Goal: Communication & Community: Answer question/provide support

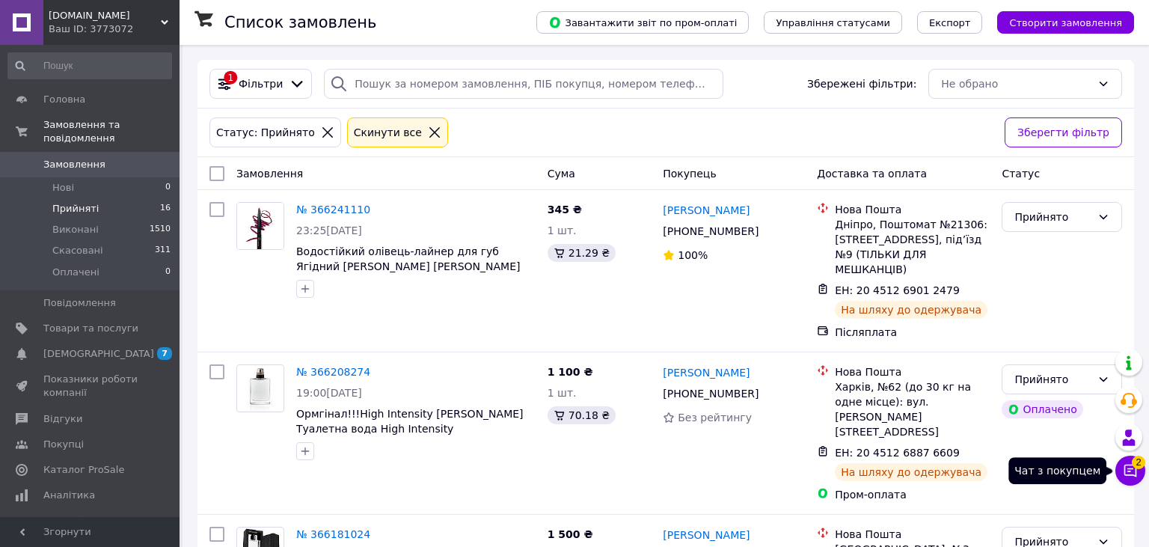
click at [1135, 463] on span "2" at bounding box center [1137, 457] width 13 height 13
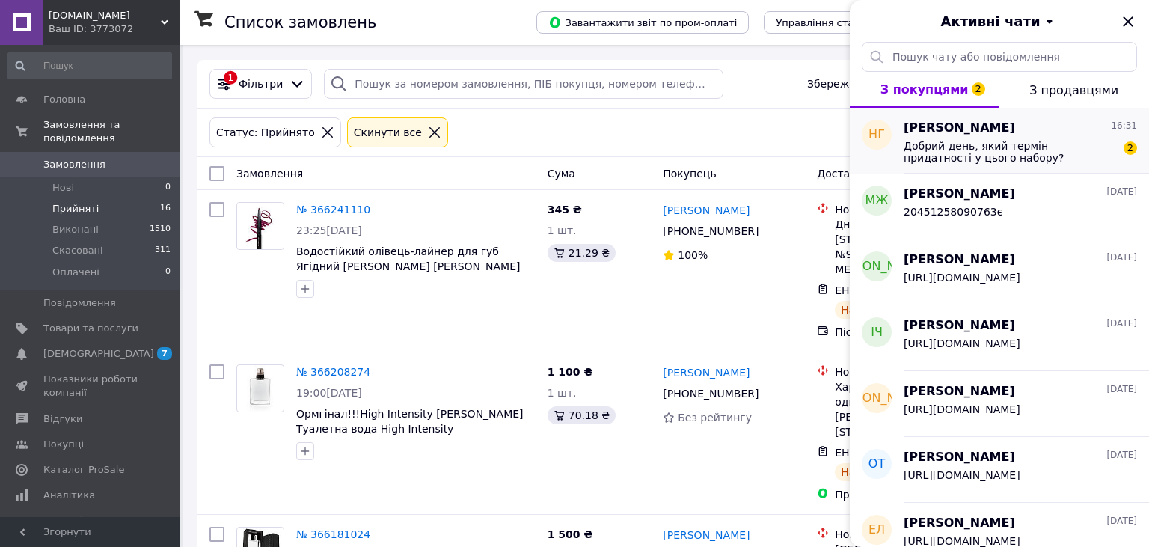
click at [1016, 151] on span "Добрий день, який термін придатності у цього набору?" at bounding box center [1009, 152] width 212 height 24
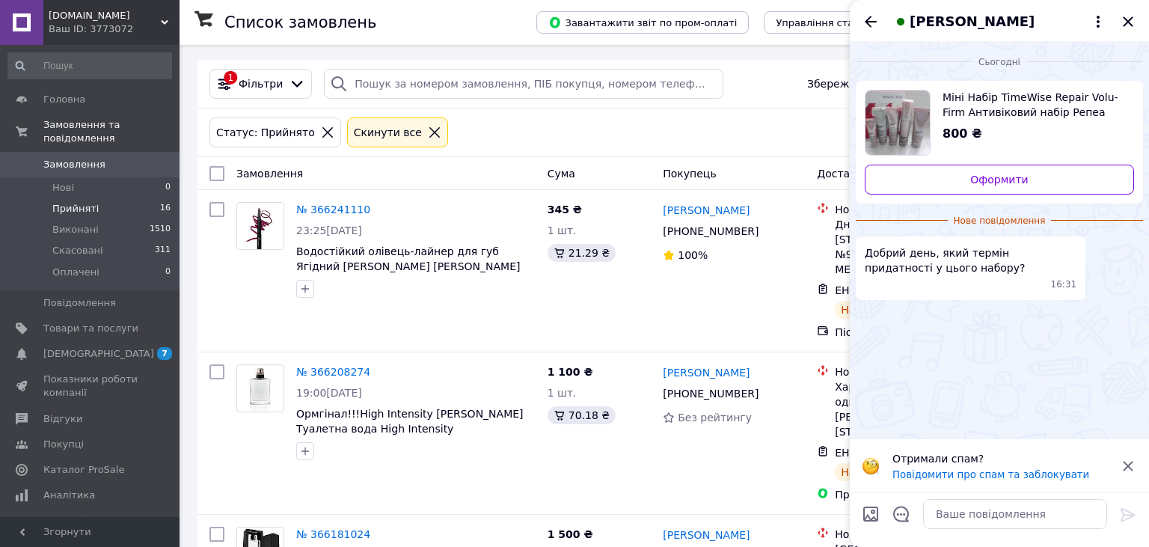
drag, startPoint x: 1129, startPoint y: 20, endPoint x: 1137, endPoint y: 371, distance: 350.8
click at [1137, 371] on div "Надія Гординяк Сьогодні Міні Набір TimeWise Repair Volu-Firm Антивіковий набір …" at bounding box center [999, 273] width 299 height 547
click at [986, 517] on textarea at bounding box center [1015, 514] width 184 height 30
type textarea "02/26"
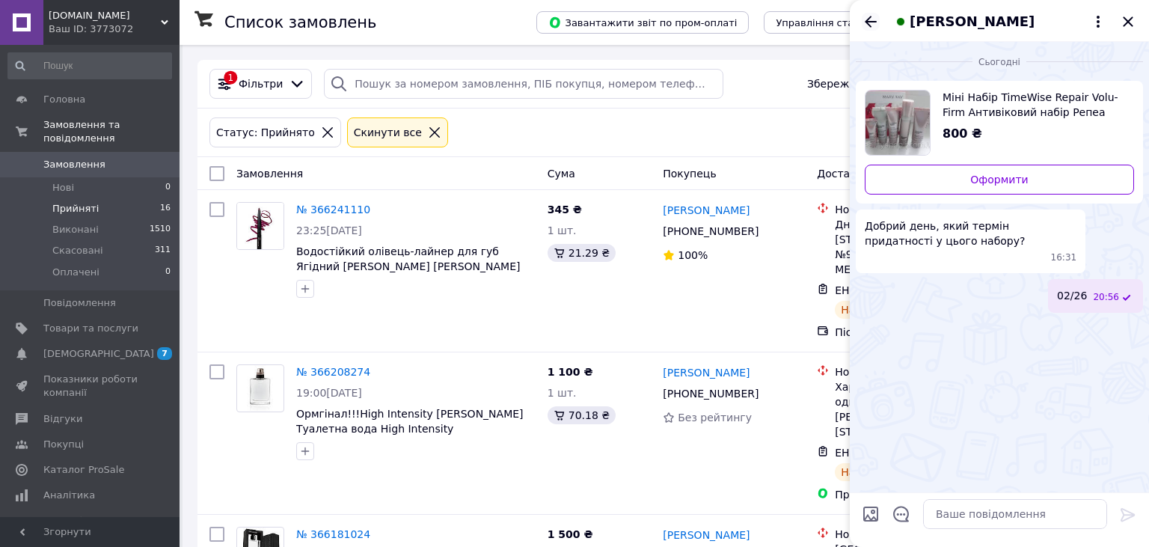
click at [869, 22] on icon "Назад" at bounding box center [870, 21] width 12 height 11
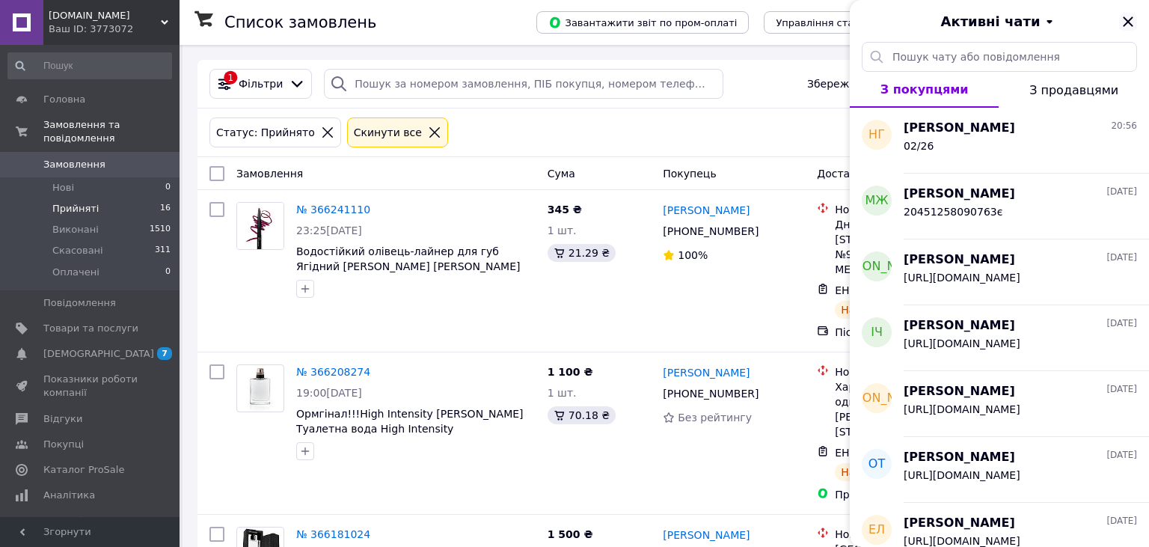
click at [1127, 24] on icon "Закрити" at bounding box center [1128, 22] width 18 height 18
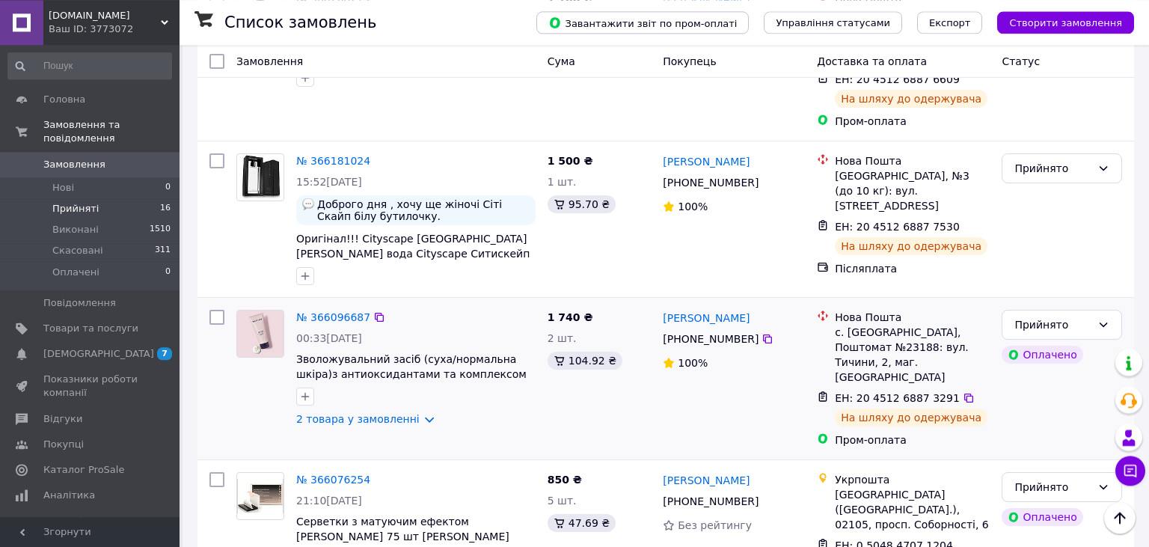
scroll to position [395, 0]
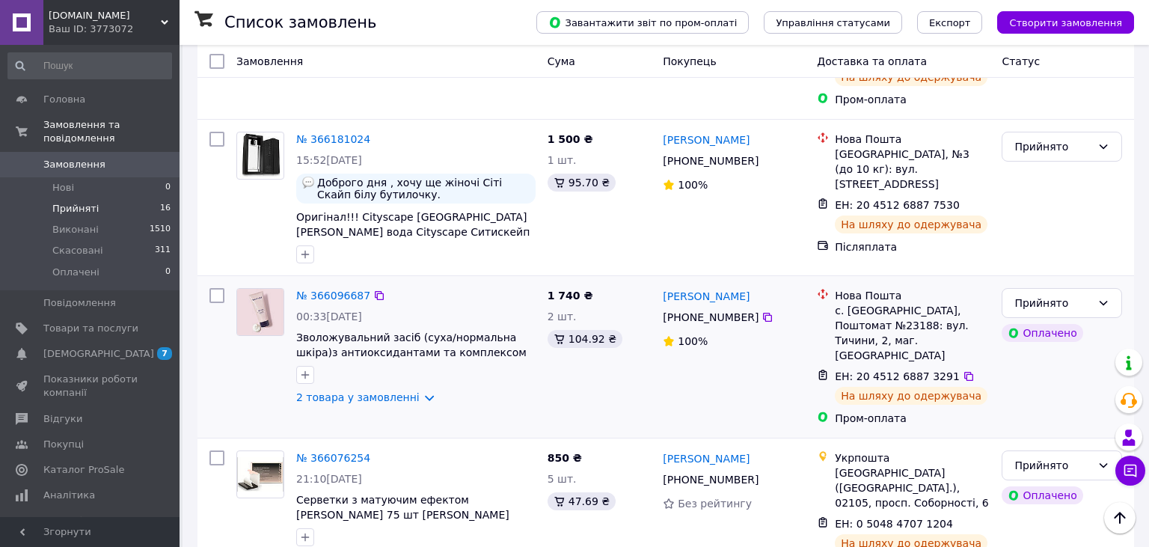
click at [213, 288] on input "checkbox" at bounding box center [216, 295] width 15 height 15
checkbox input "true"
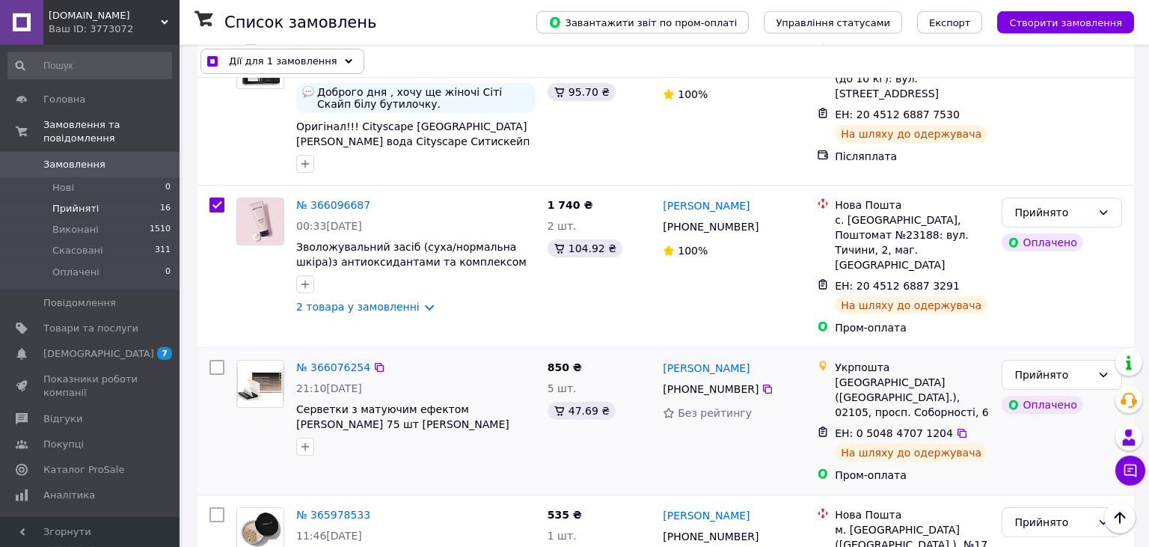
scroll to position [553, 0]
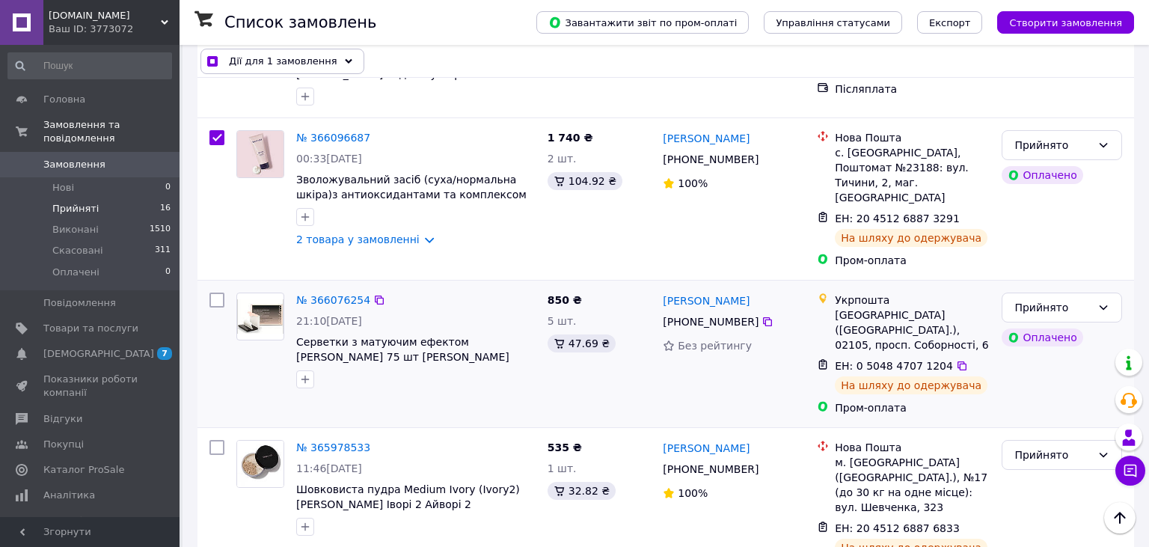
click at [218, 292] on input "checkbox" at bounding box center [216, 299] width 15 height 15
checkbox input "true"
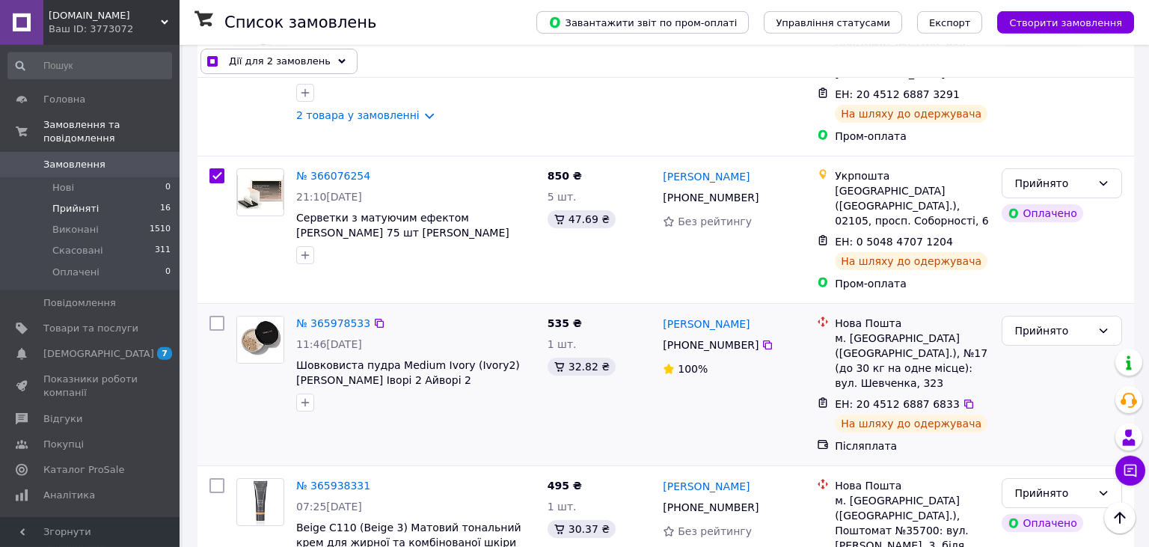
scroll to position [710, 0]
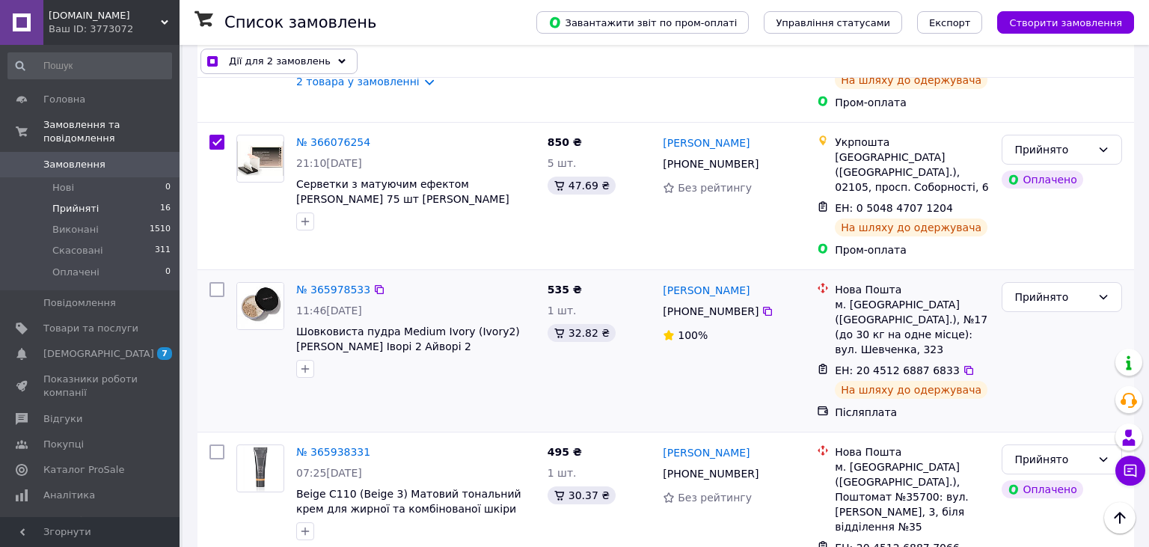
click at [217, 282] on input "checkbox" at bounding box center [216, 289] width 15 height 15
checkbox input "true"
click at [211, 444] on input "checkbox" at bounding box center [216, 451] width 15 height 15
checkbox input "true"
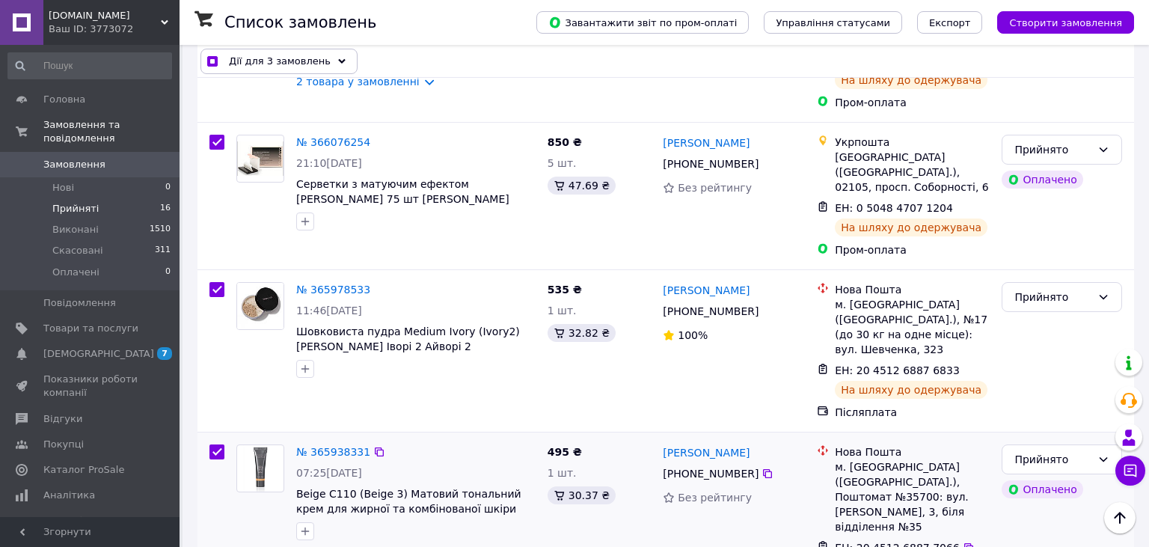
checkbox input "true"
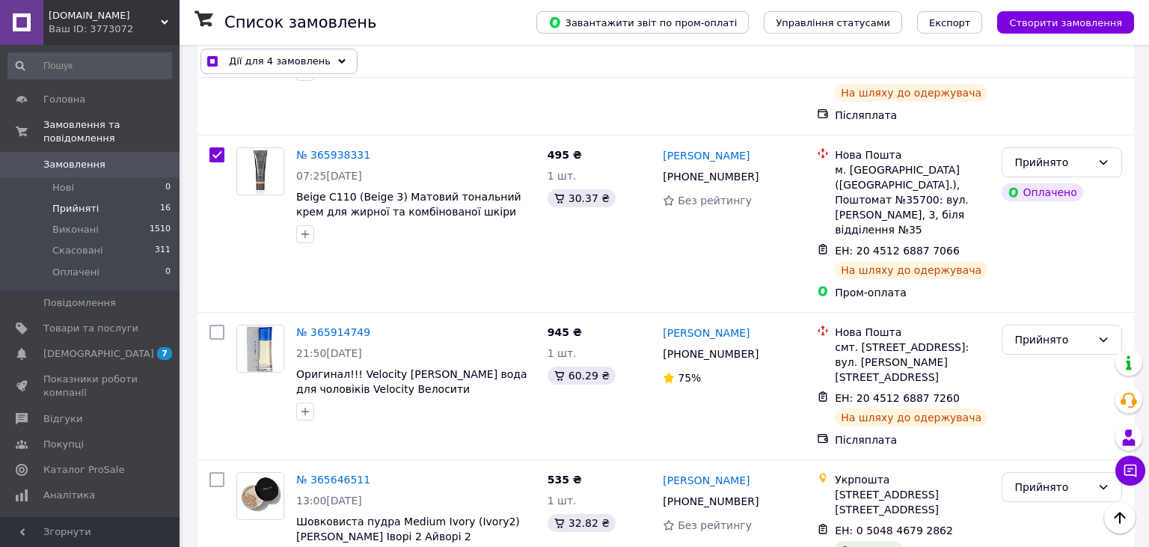
scroll to position [1026, 0]
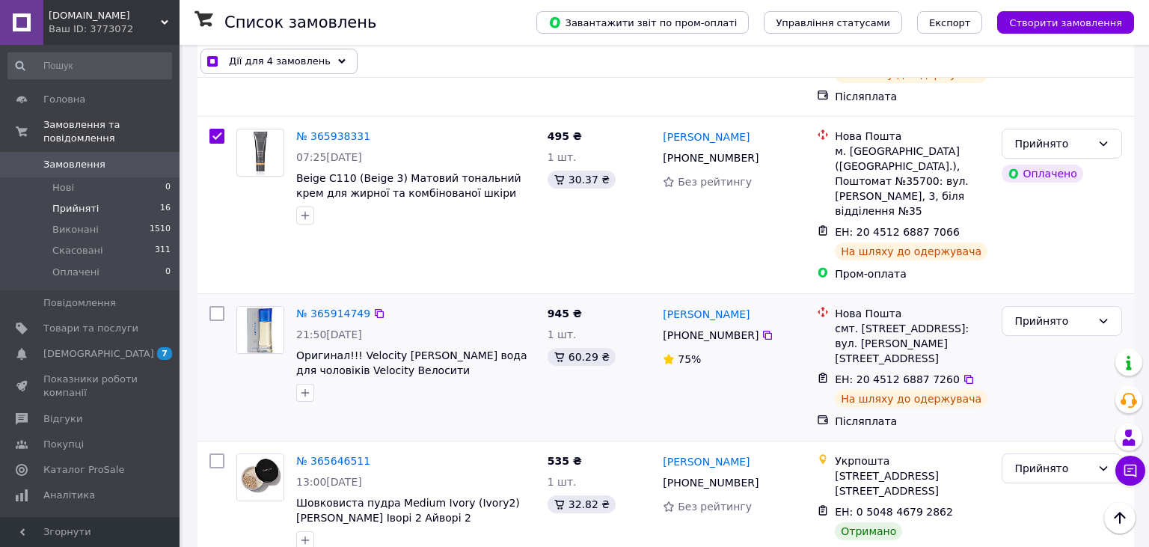
drag, startPoint x: 212, startPoint y: 190, endPoint x: 221, endPoint y: 191, distance: 9.1
click at [212, 306] on input "checkbox" at bounding box center [216, 313] width 15 height 15
checkbox input "true"
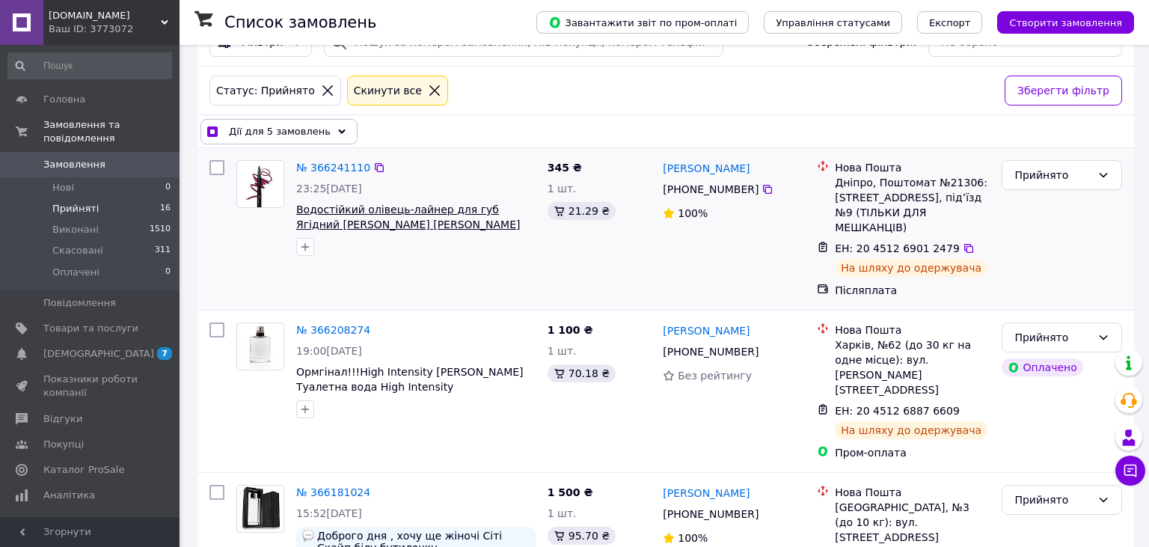
scroll to position [0, 0]
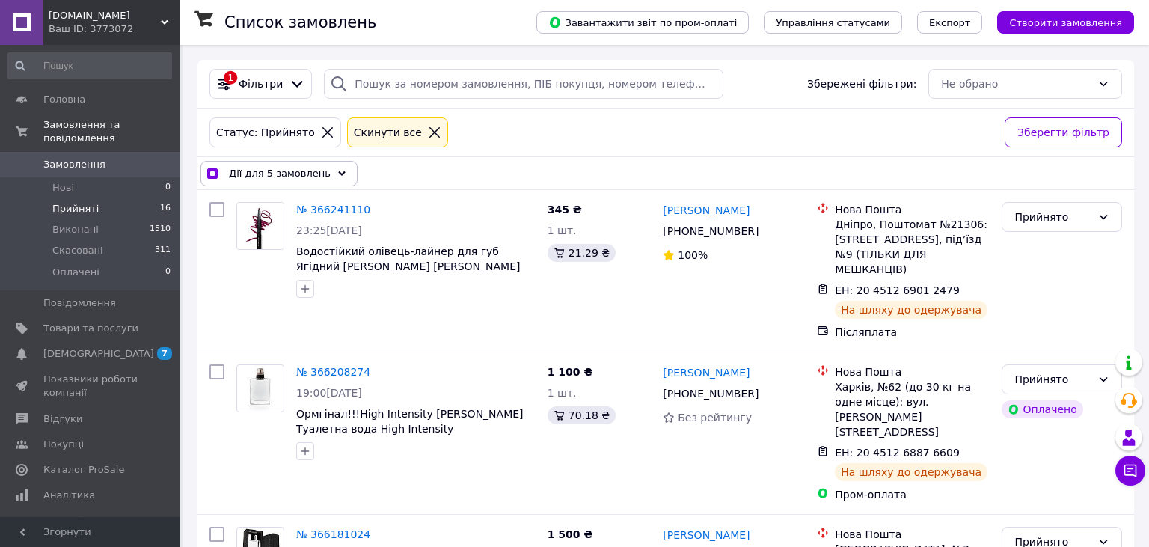
click at [321, 134] on icon at bounding box center [327, 132] width 13 height 13
checkbox input "false"
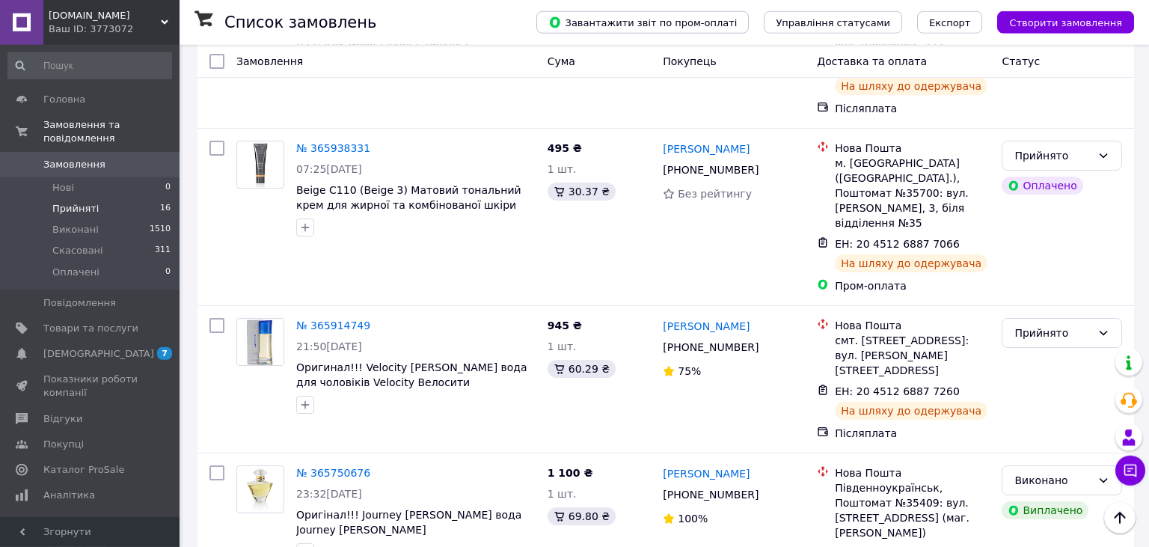
scroll to position [1105, 0]
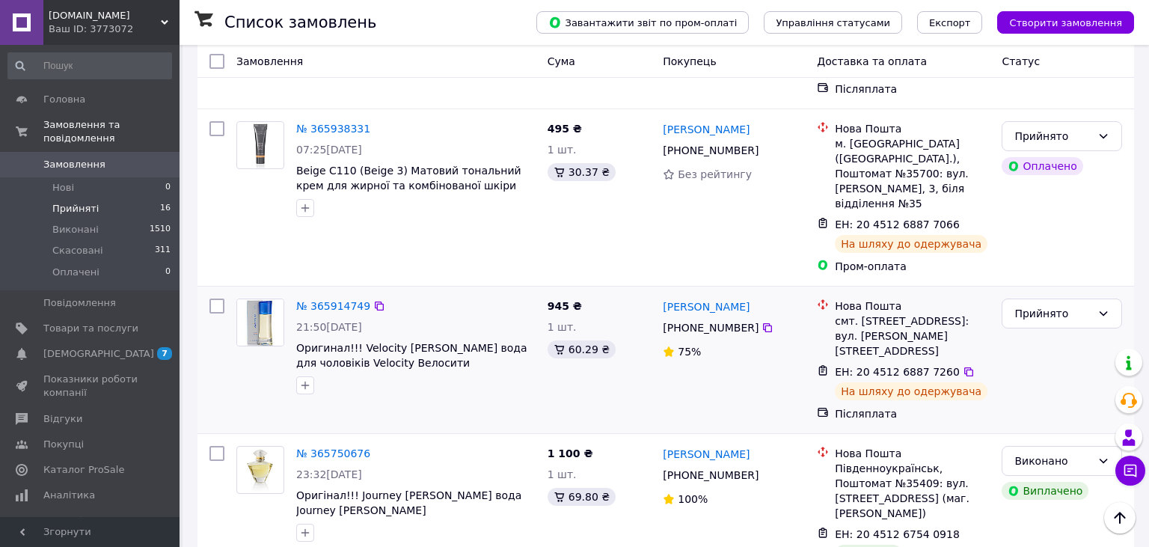
click at [215, 298] on input "checkbox" at bounding box center [216, 305] width 15 height 15
checkbox input "true"
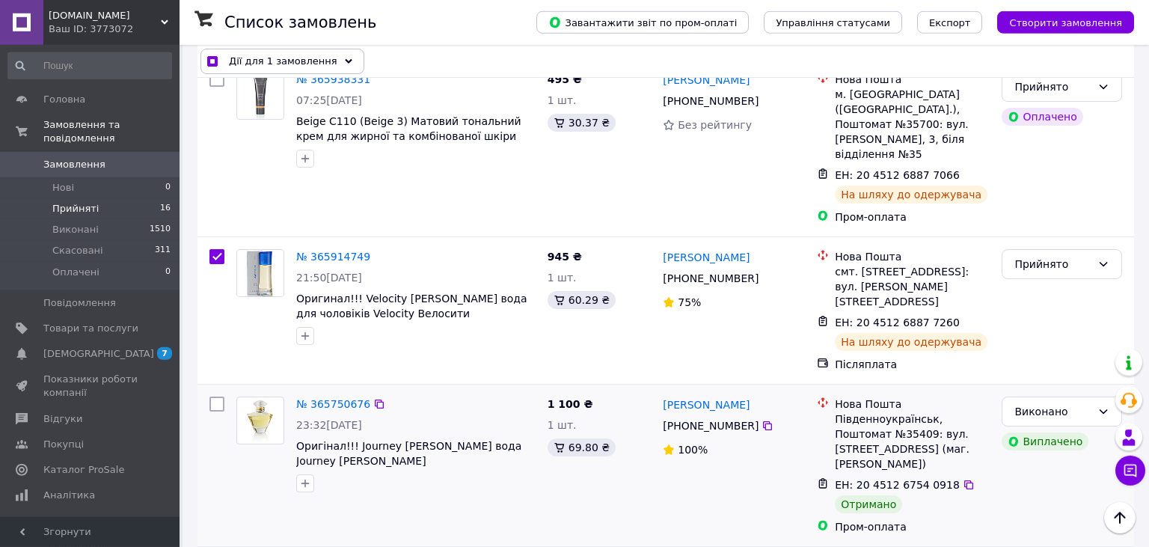
scroll to position [1185, 0]
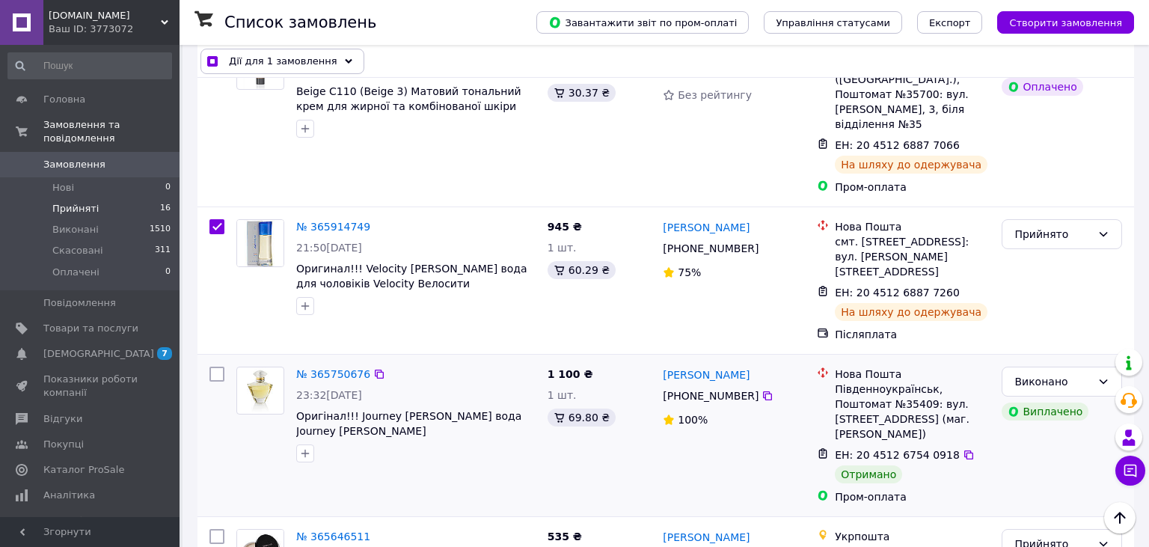
click at [214, 366] on input "checkbox" at bounding box center [216, 373] width 15 height 15
checkbox input "true"
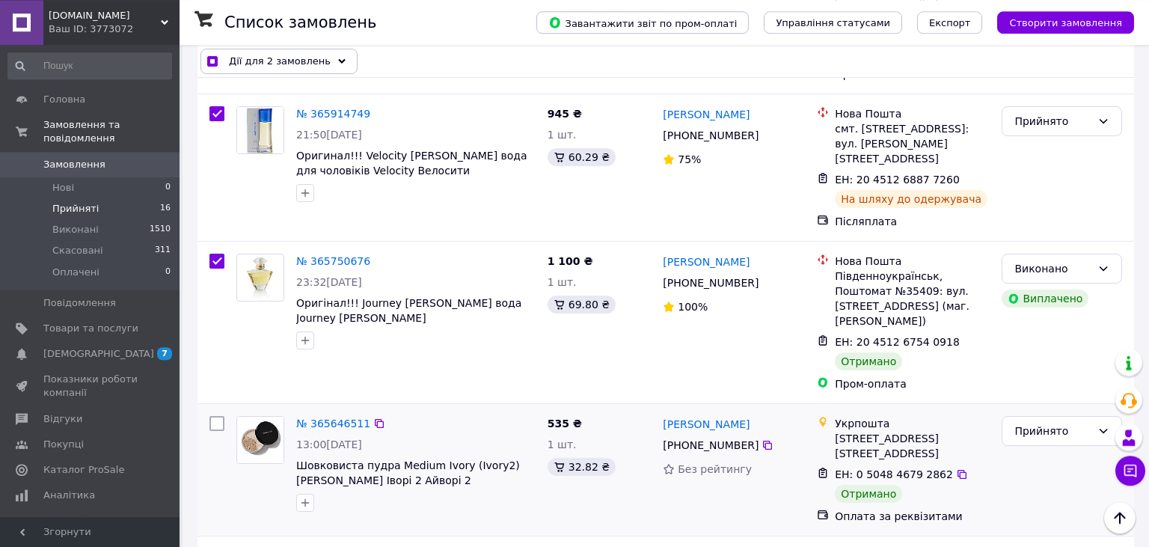
scroll to position [1342, 0]
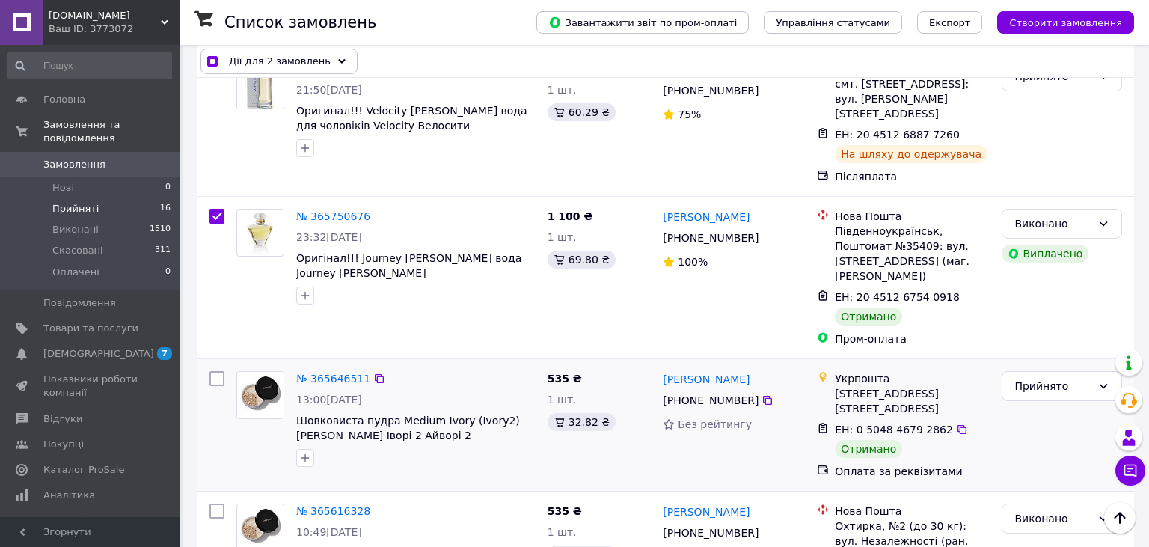
click at [215, 371] on input "checkbox" at bounding box center [216, 378] width 15 height 15
checkbox input "true"
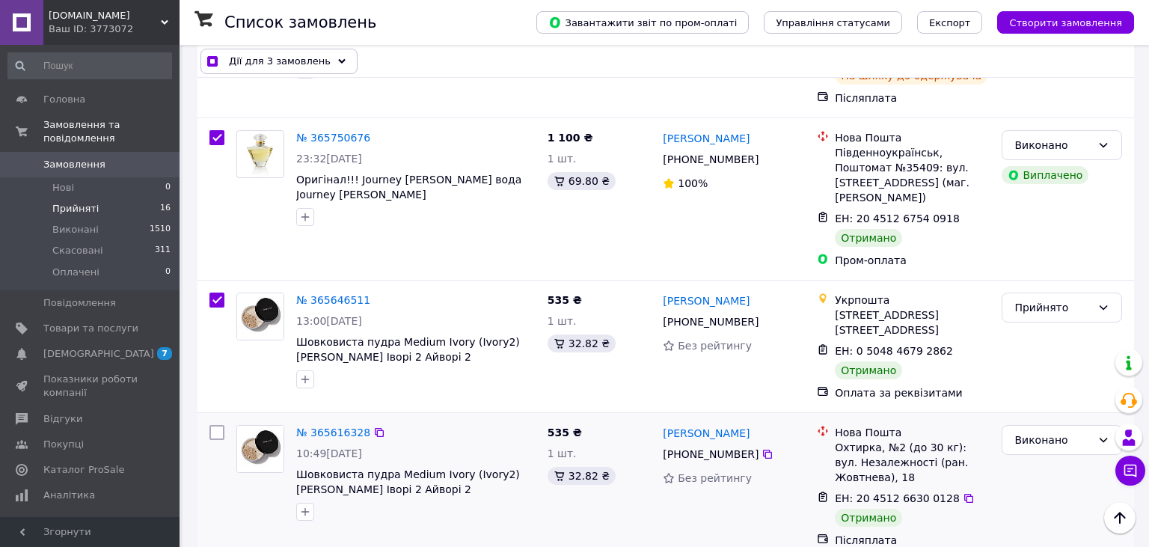
click at [204, 419] on div at bounding box center [216, 486] width 27 height 135
checkbox input "true"
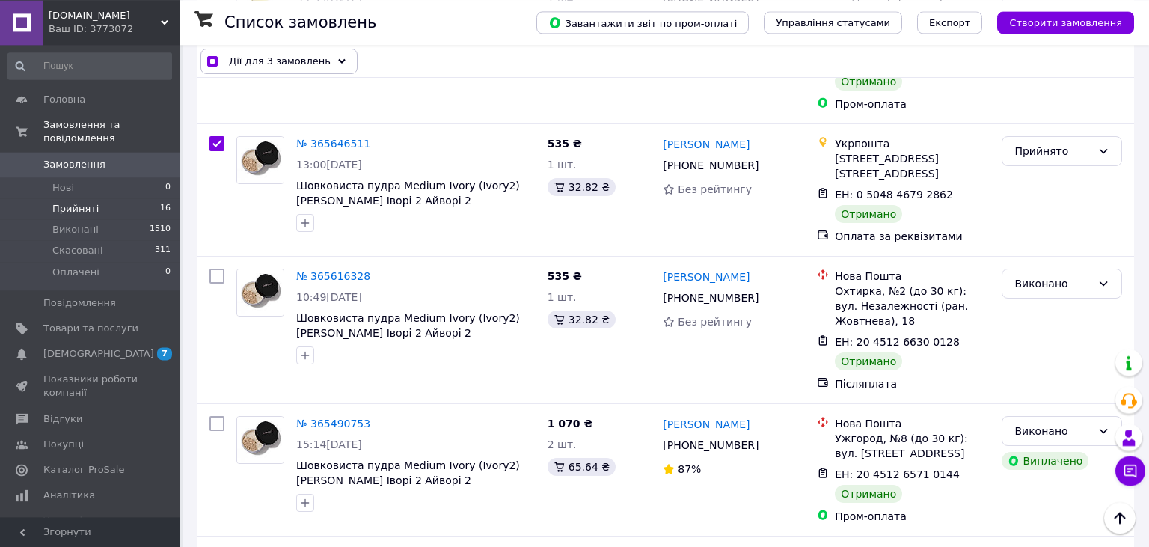
scroll to position [1579, 0]
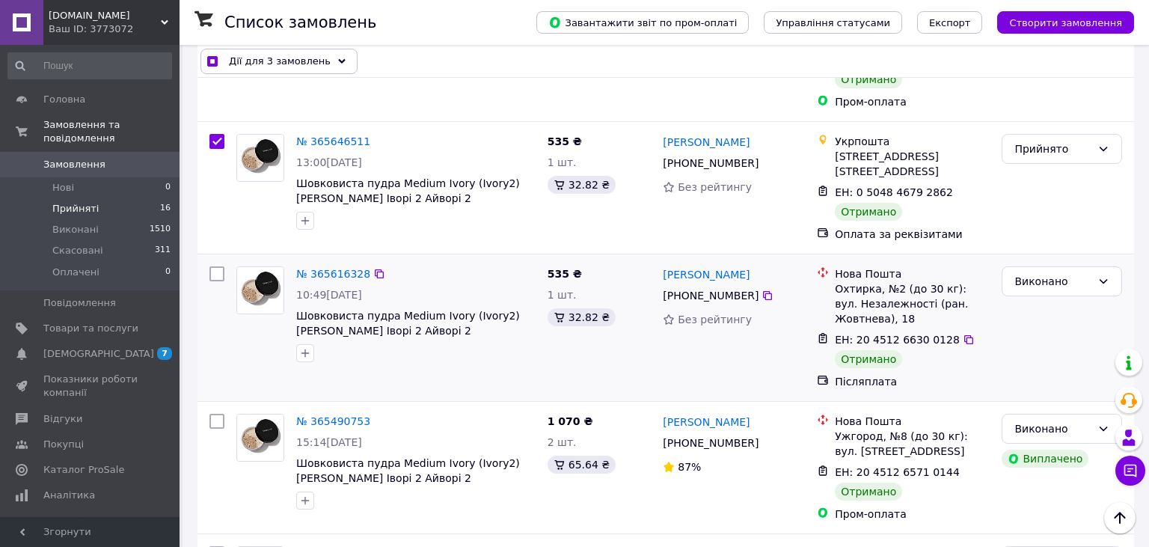
click at [215, 266] on input "checkbox" at bounding box center [216, 273] width 15 height 15
checkbox input "true"
click at [214, 414] on input "checkbox" at bounding box center [216, 421] width 15 height 15
checkbox input "true"
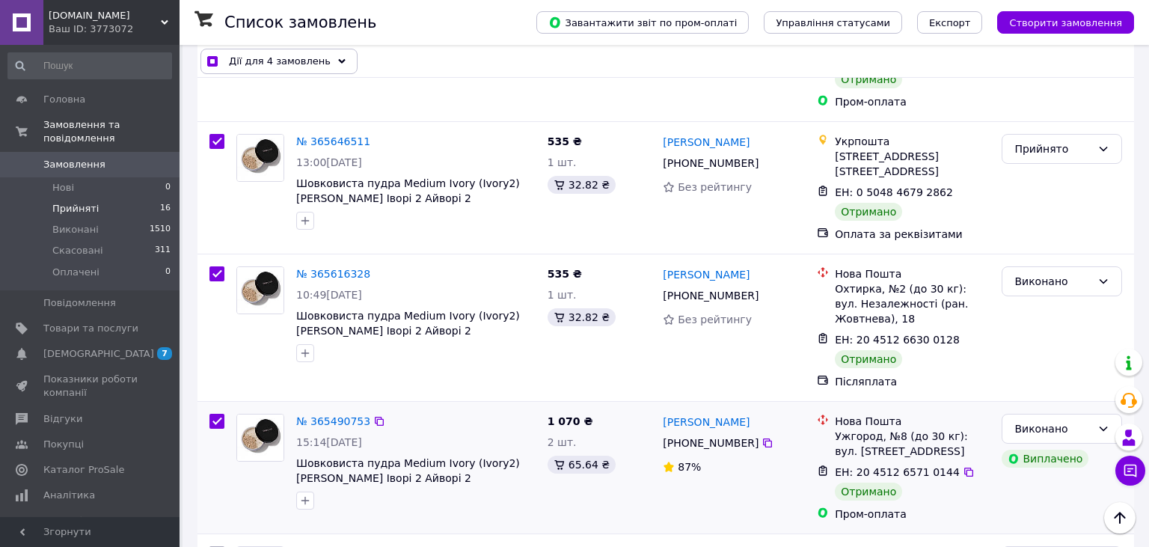
checkbox input "true"
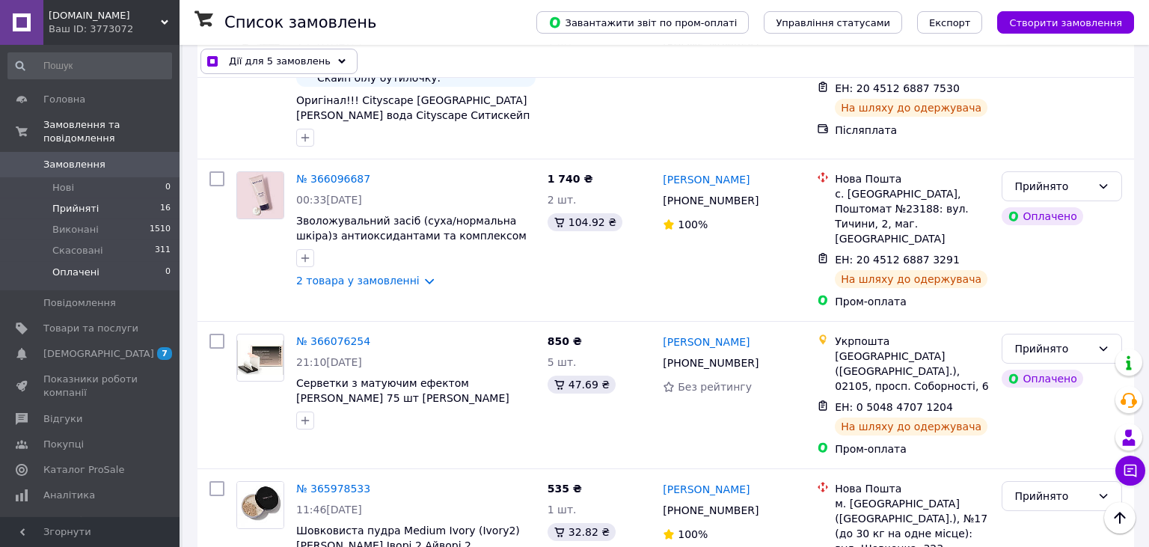
scroll to position [553, 0]
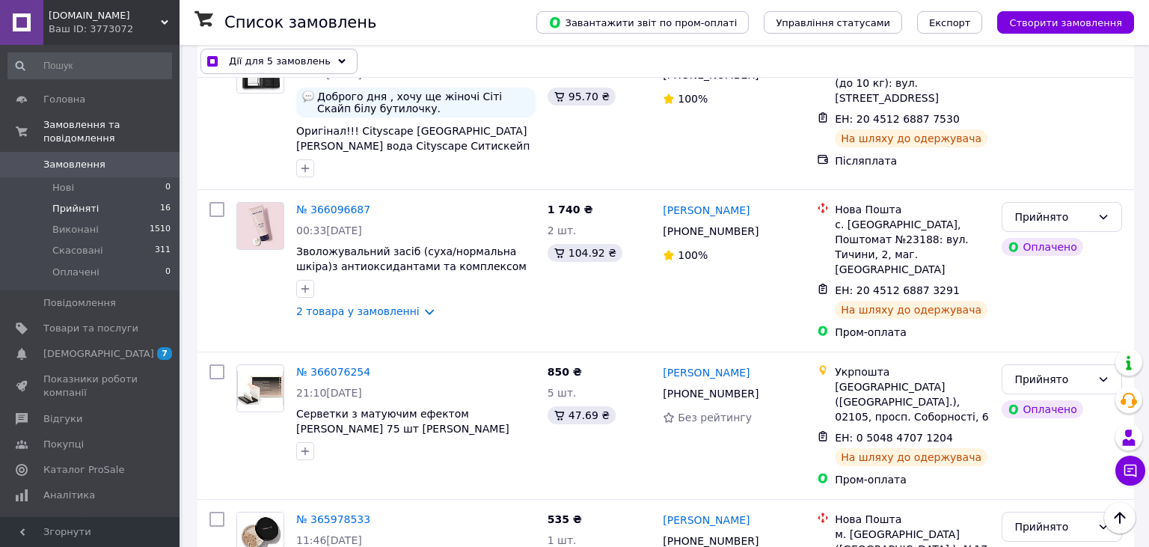
click at [62, 202] on span "Прийняті" at bounding box center [75, 208] width 46 height 13
checkbox input "false"
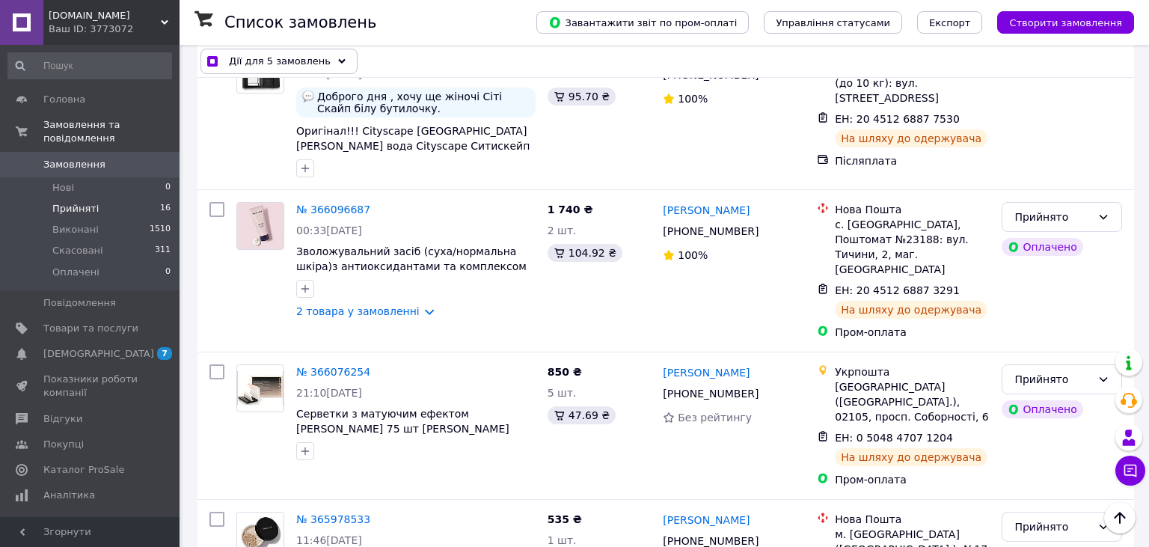
checkbox input "false"
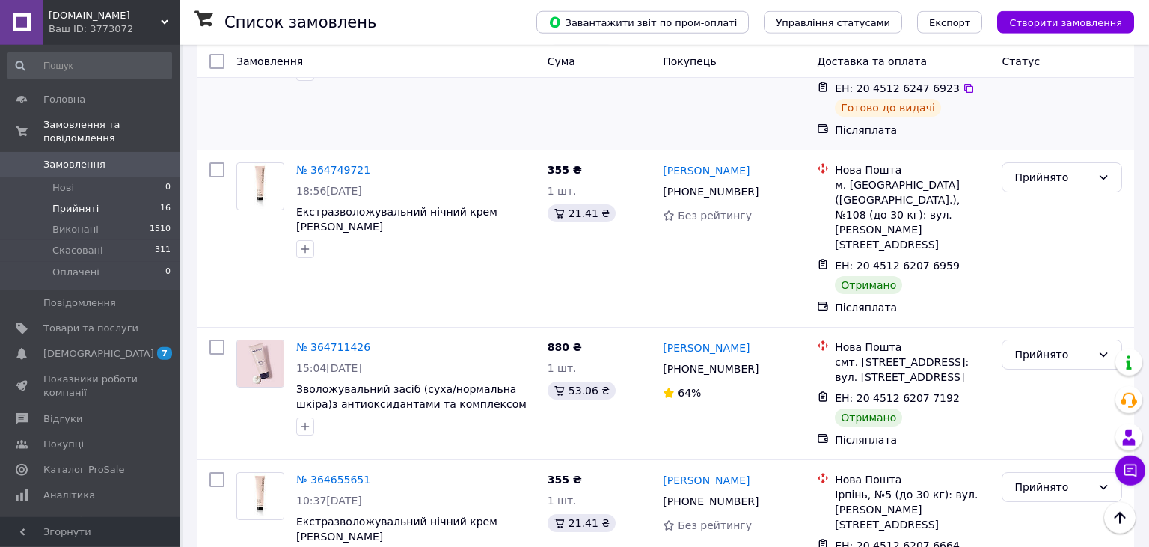
scroll to position [1938, 0]
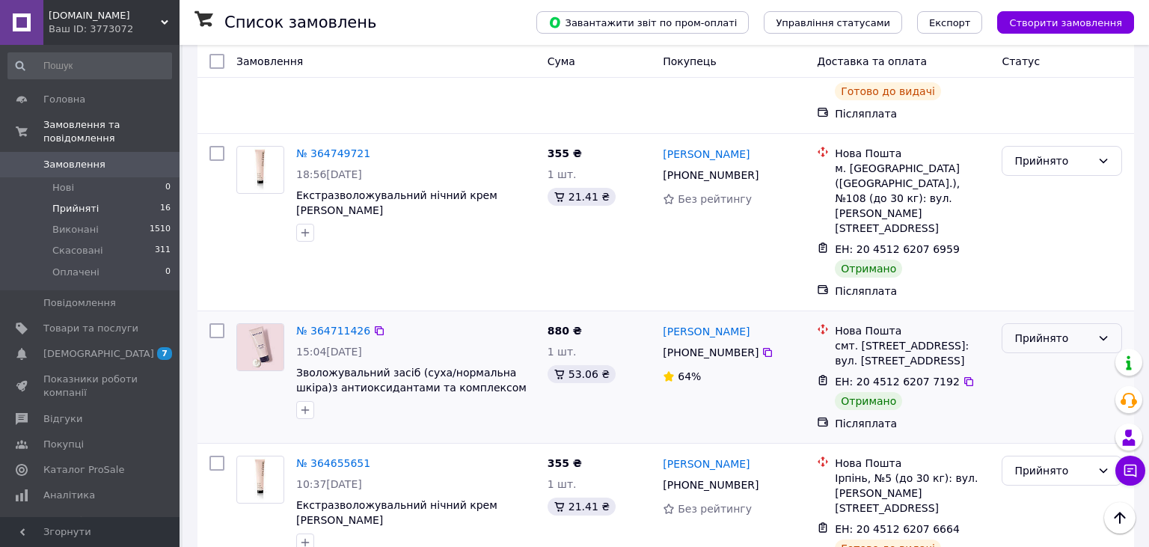
click at [1086, 330] on div "Прийнято" at bounding box center [1052, 338] width 77 height 16
click at [1073, 160] on li "Виконано" at bounding box center [1061, 163] width 119 height 27
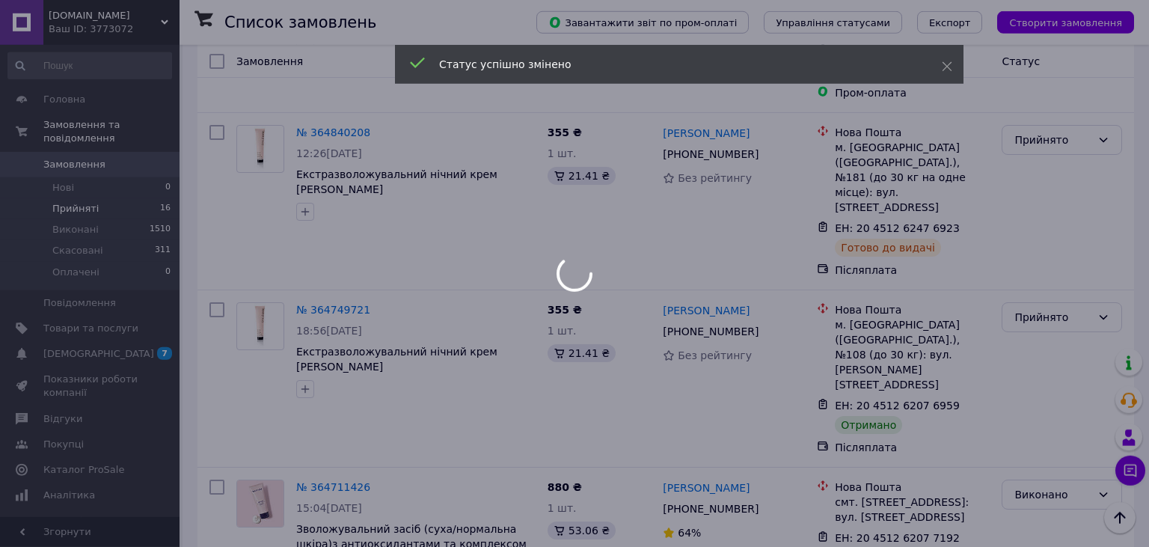
scroll to position [1780, 0]
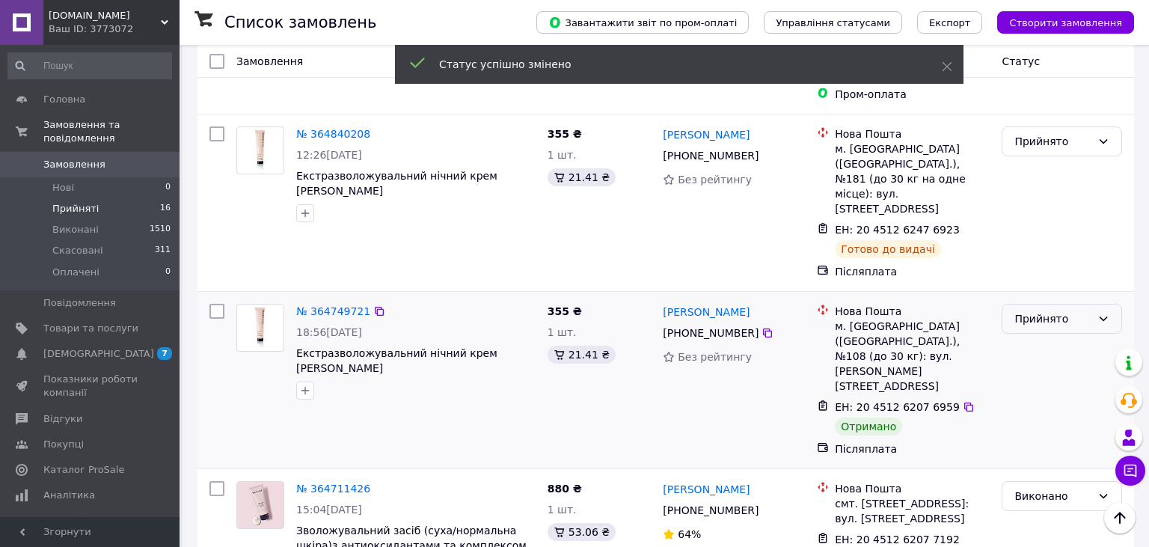
click at [1069, 310] on div "Прийнято" at bounding box center [1052, 318] width 77 height 16
click at [1051, 176] on li "Виконано" at bounding box center [1061, 174] width 119 height 27
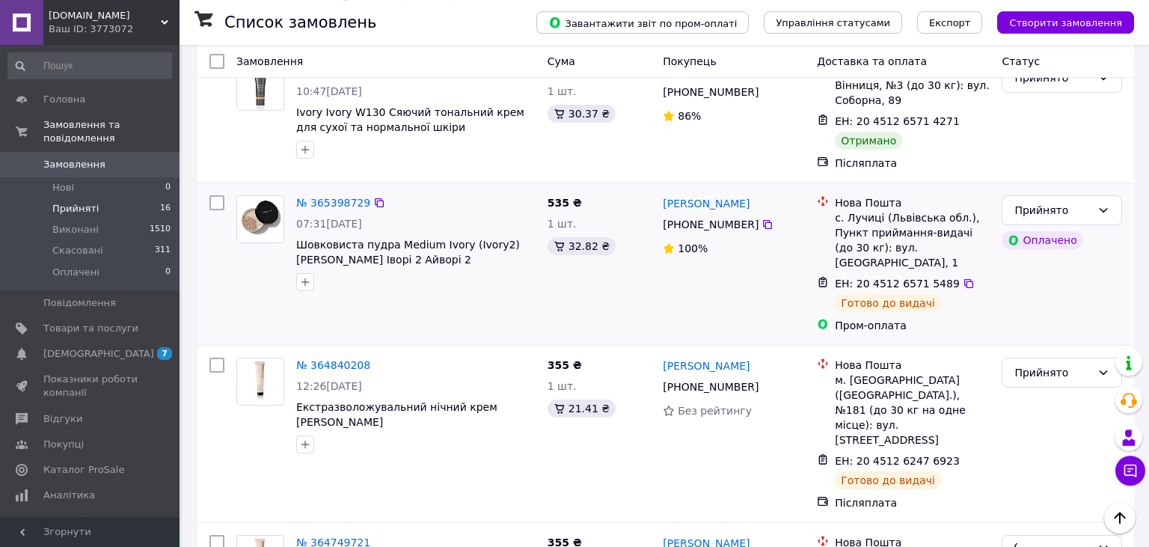
scroll to position [1543, 0]
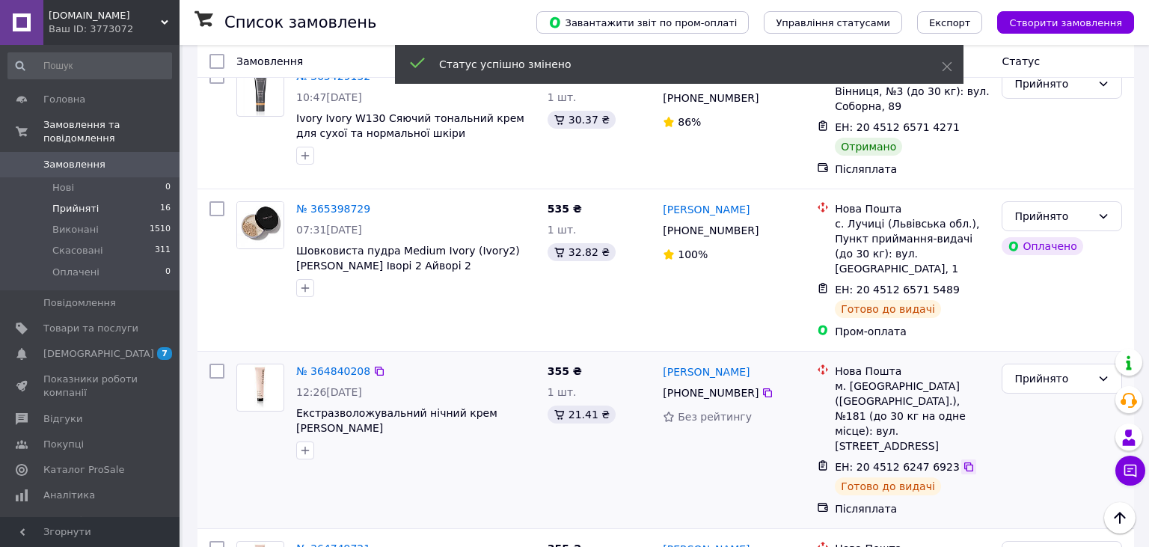
click at [962, 461] on icon at bounding box center [968, 467] width 12 height 12
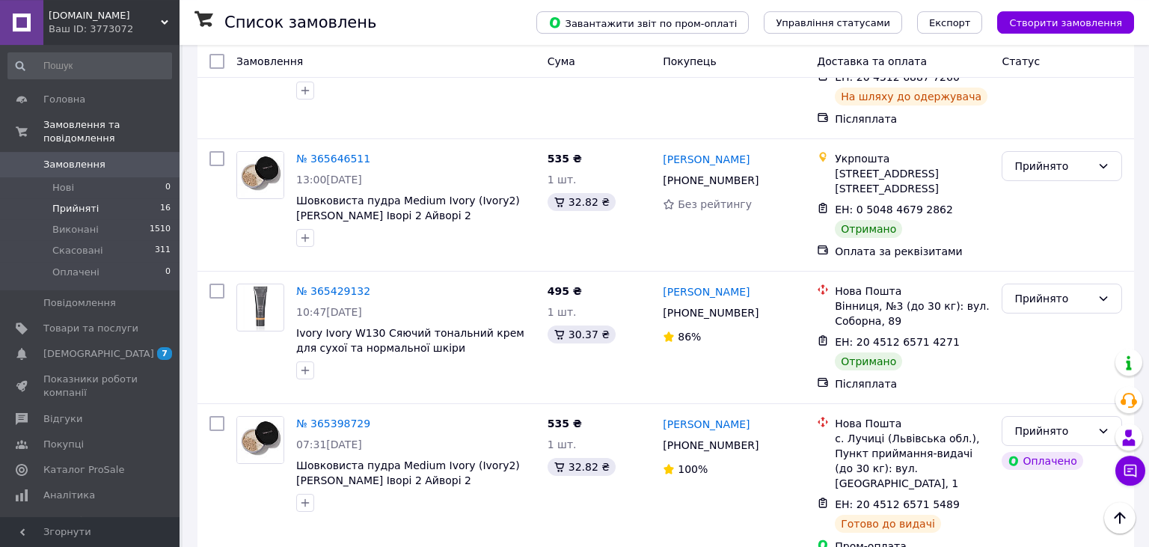
scroll to position [1306, 0]
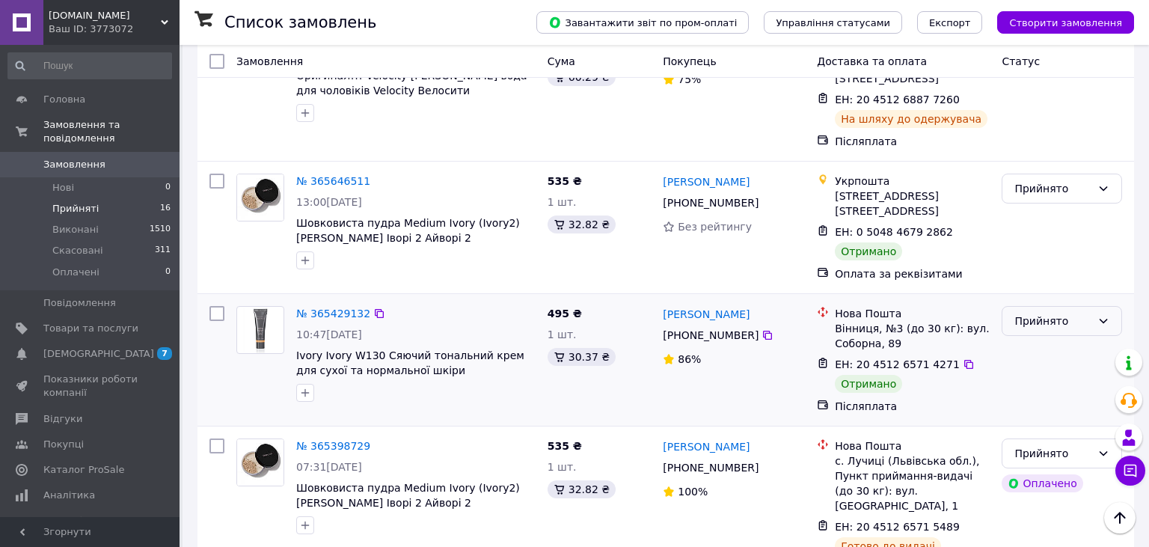
click at [1057, 313] on div "Прийнято" at bounding box center [1052, 321] width 77 height 16
click at [1055, 217] on li "Виконано" at bounding box center [1061, 219] width 119 height 27
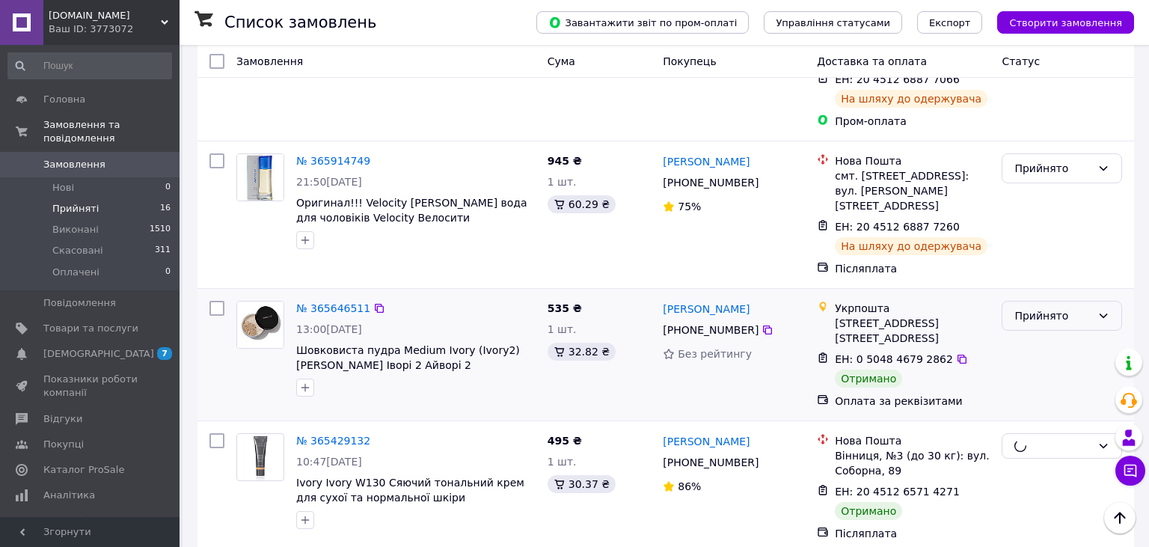
scroll to position [1148, 0]
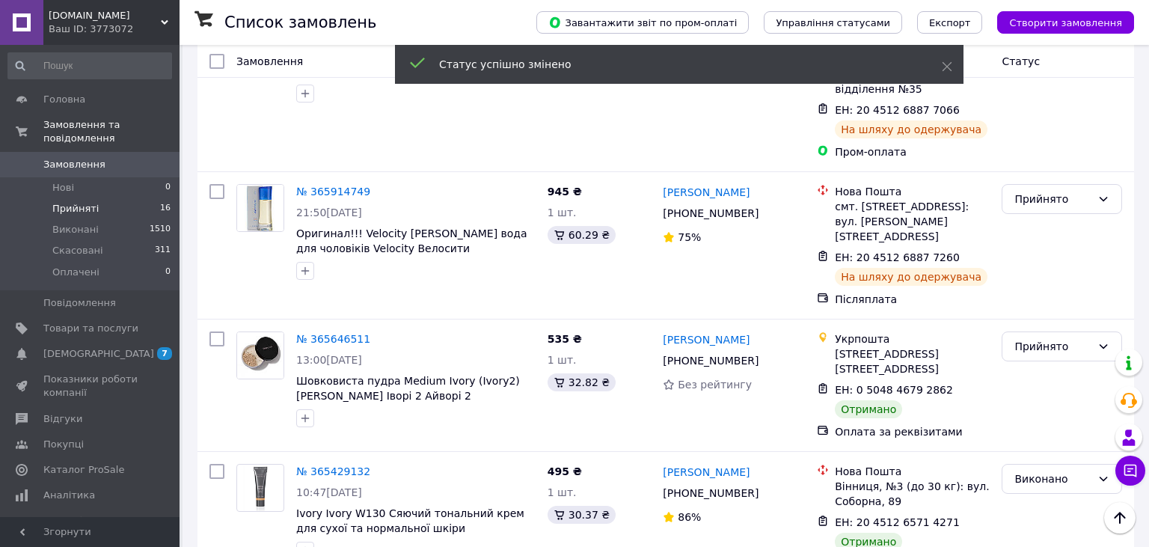
click at [1063, 338] on div "Прийнято" at bounding box center [1052, 346] width 77 height 16
click at [1063, 239] on li "Виконано" at bounding box center [1061, 245] width 119 height 27
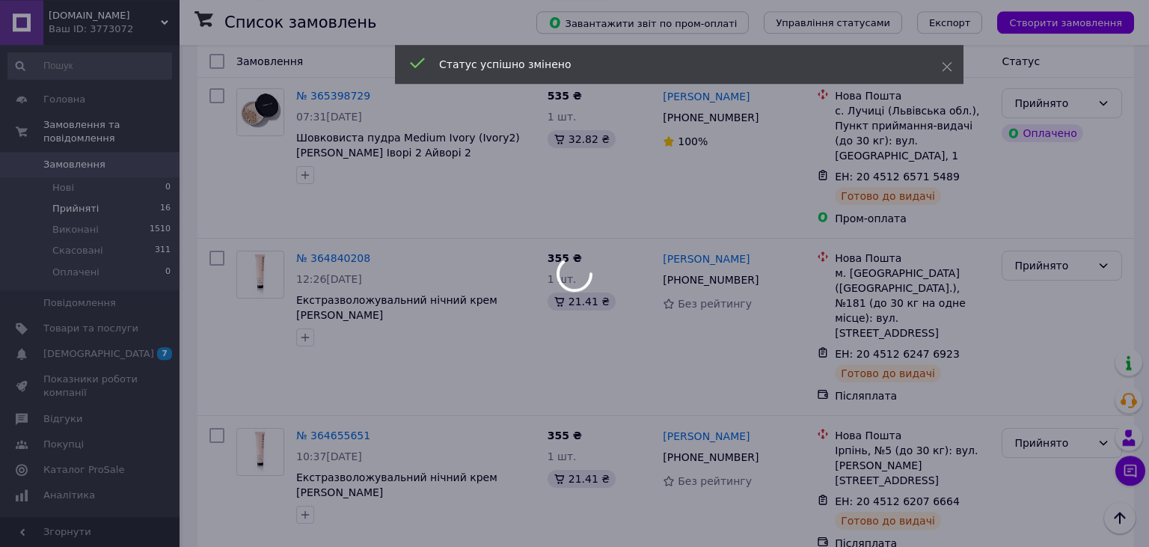
scroll to position [1657, 0]
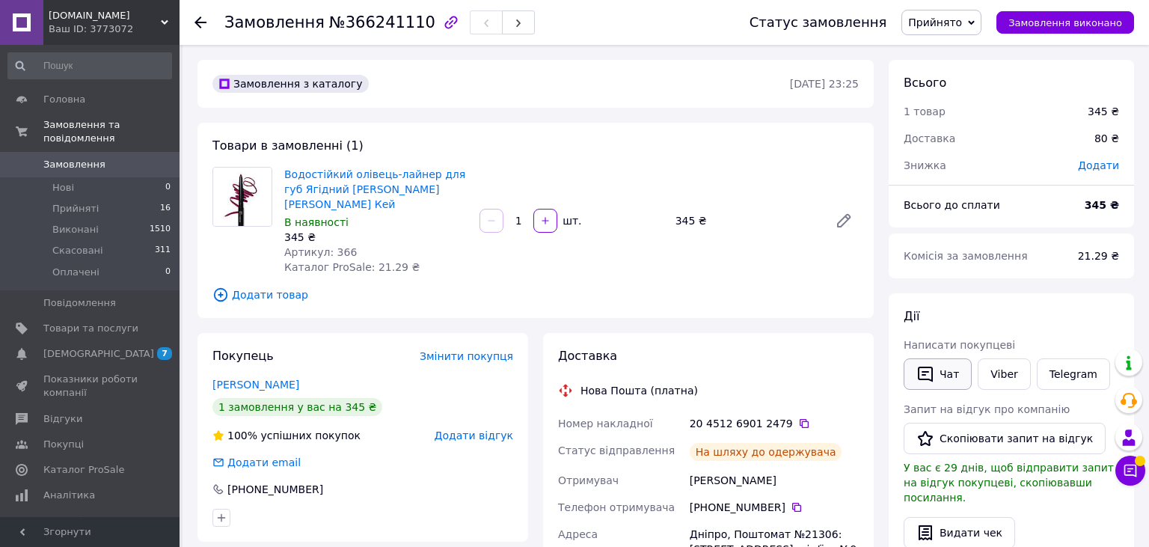
click at [939, 372] on button "Чат" at bounding box center [937, 373] width 68 height 31
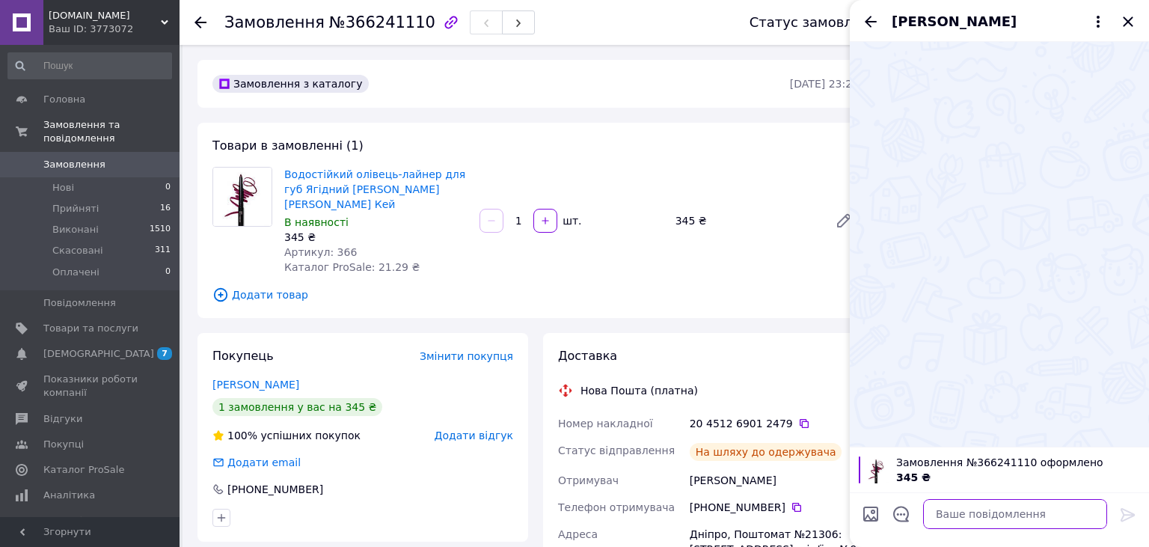
paste textarea "https://check.checkbox.ua/7bfa419d-d77b-409b-b409-aa666ba685eb"
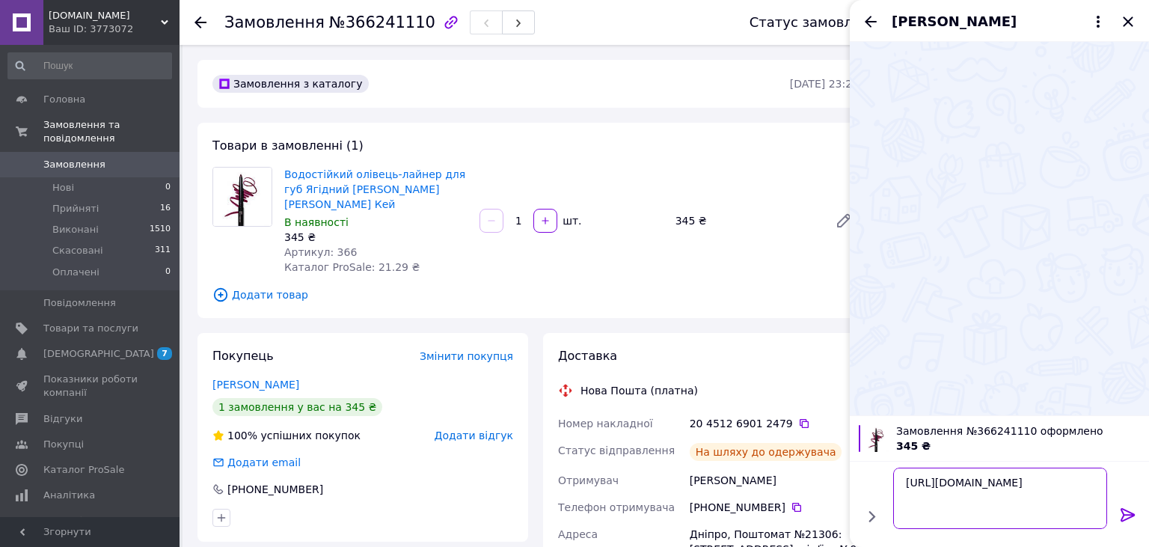
type textarea "https://check.checkbox.ua/7bfa419d-d77b-409b-b409-aa666ba685eb"
click at [1125, 515] on icon at bounding box center [1127, 514] width 14 height 13
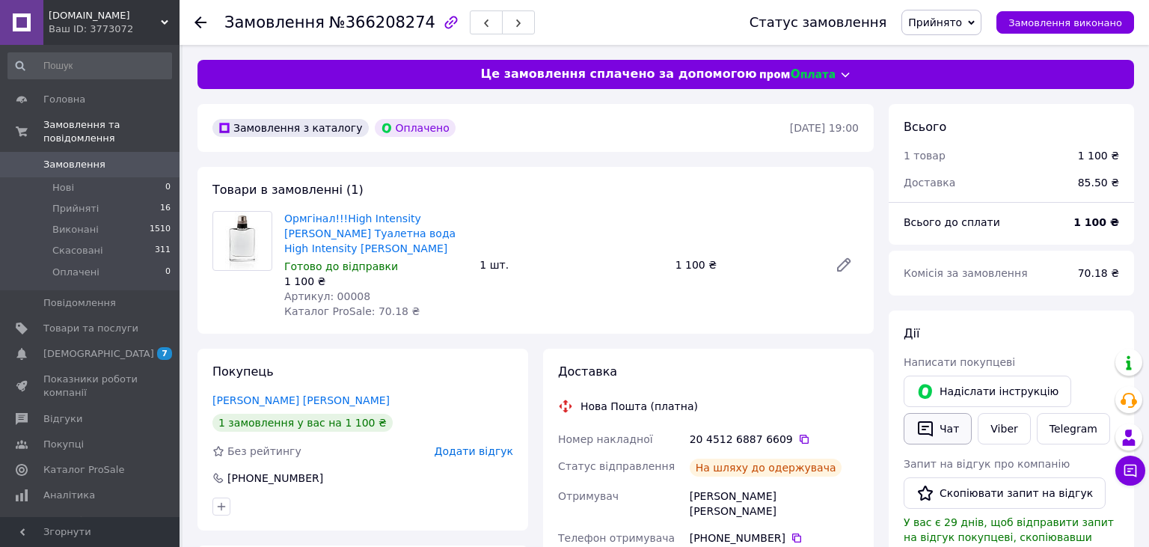
click at [947, 424] on button "Чат" at bounding box center [937, 428] width 68 height 31
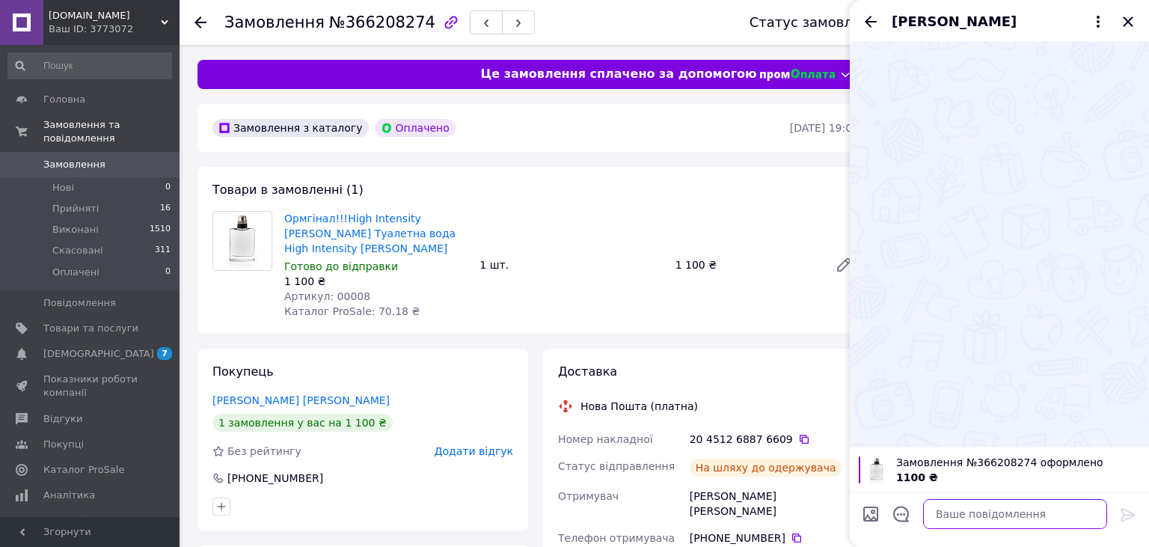
paste textarea "https://check.checkbox.ua/e468020a-6a67-4e8e-badf-ec117dd8de62"
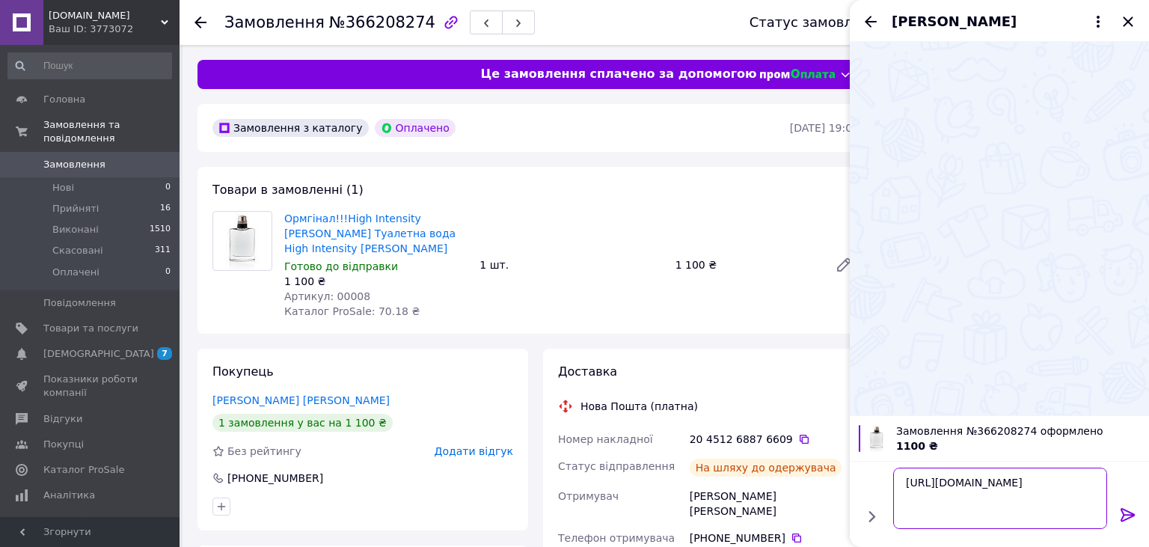
type textarea "https://check.checkbox.ua/e468020a-6a67-4e8e-badf-ec117dd8de62"
click at [1117, 511] on div at bounding box center [1128, 517] width 30 height 35
click at [1130, 512] on icon at bounding box center [1127, 514] width 14 height 13
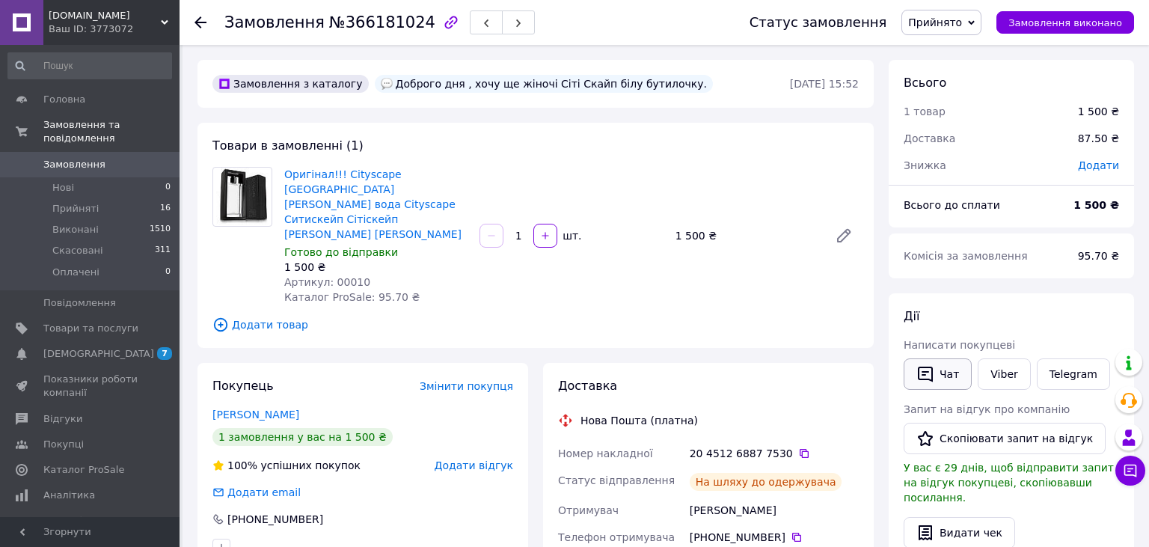
click at [947, 377] on button "Чат" at bounding box center [937, 373] width 68 height 31
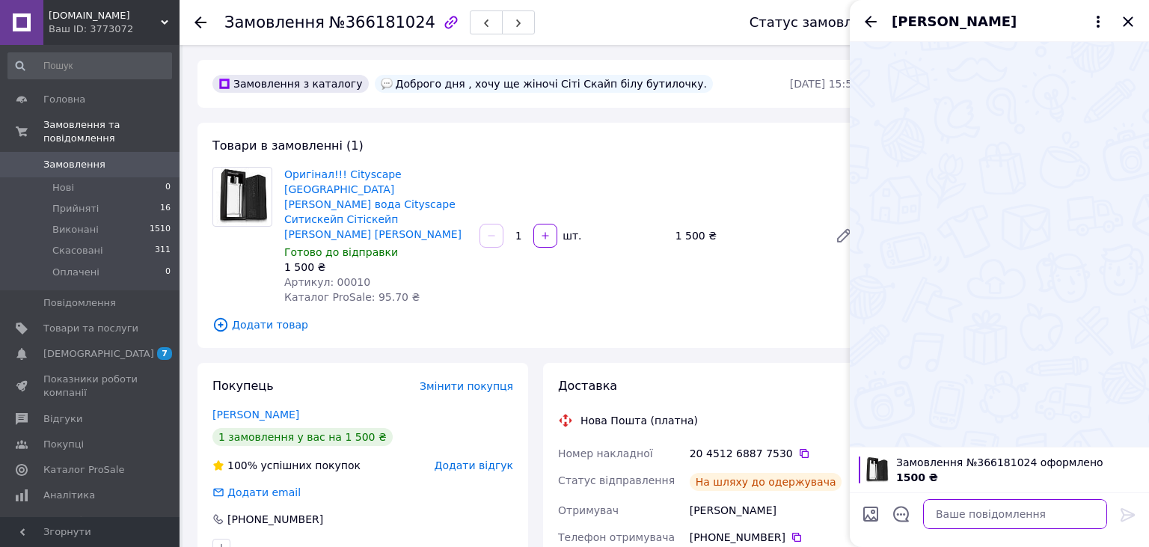
paste textarea "https://check.checkbox.ua/e156bd09-966e-41bb-96bc-0cae9f6669bb"
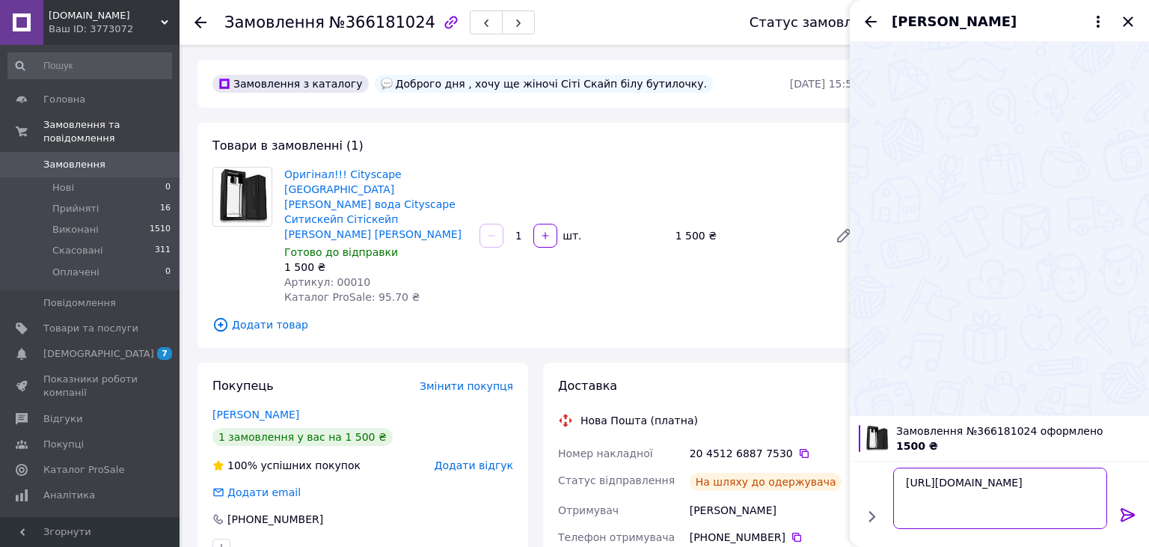
type textarea "https://check.checkbox.ua/e156bd09-966e-41bb-96bc-0cae9f6669bb"
click at [1129, 512] on icon at bounding box center [1128, 515] width 18 height 18
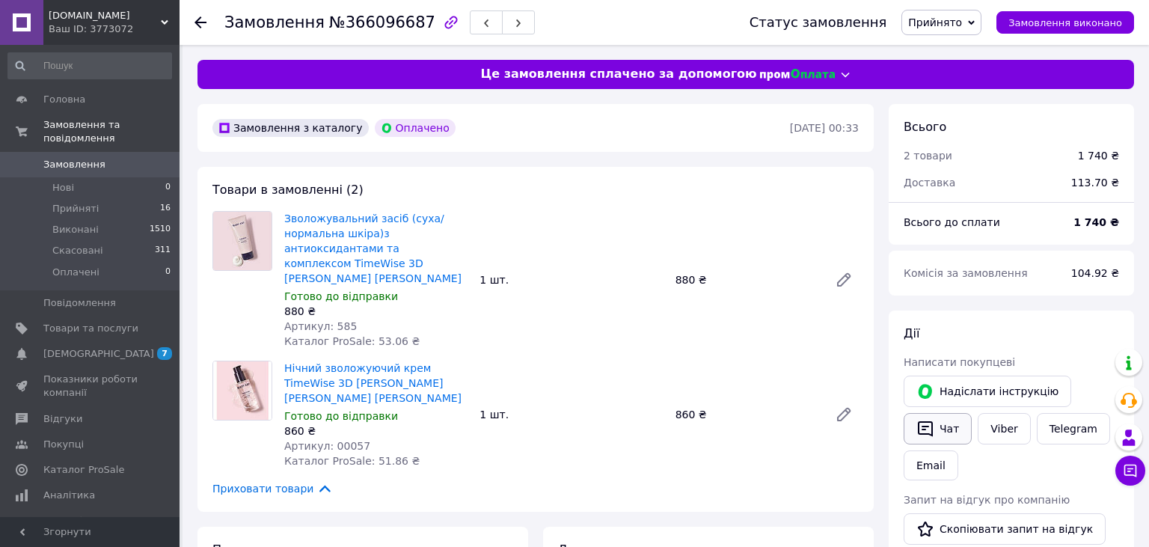
click at [951, 432] on button "Чат" at bounding box center [937, 428] width 68 height 31
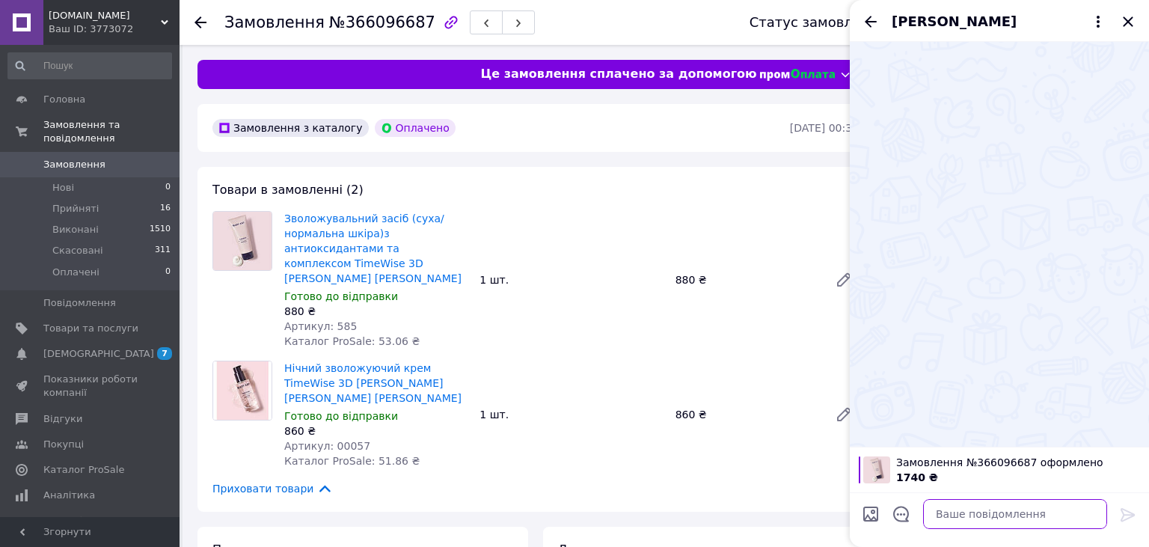
paste textarea "https://check.checkbox.ua/11fad005-6d58-4ab3-8a64-75d935fcb75f"
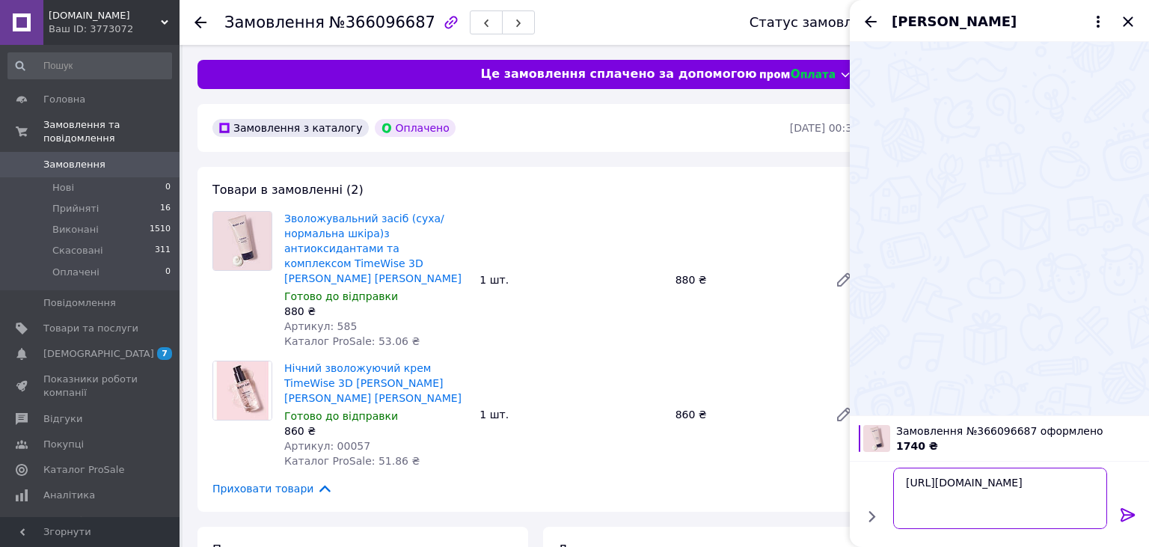
type textarea "https://check.checkbox.ua/11fad005-6d58-4ab3-8a64-75d935fcb75f"
click at [1122, 513] on icon at bounding box center [1128, 515] width 18 height 18
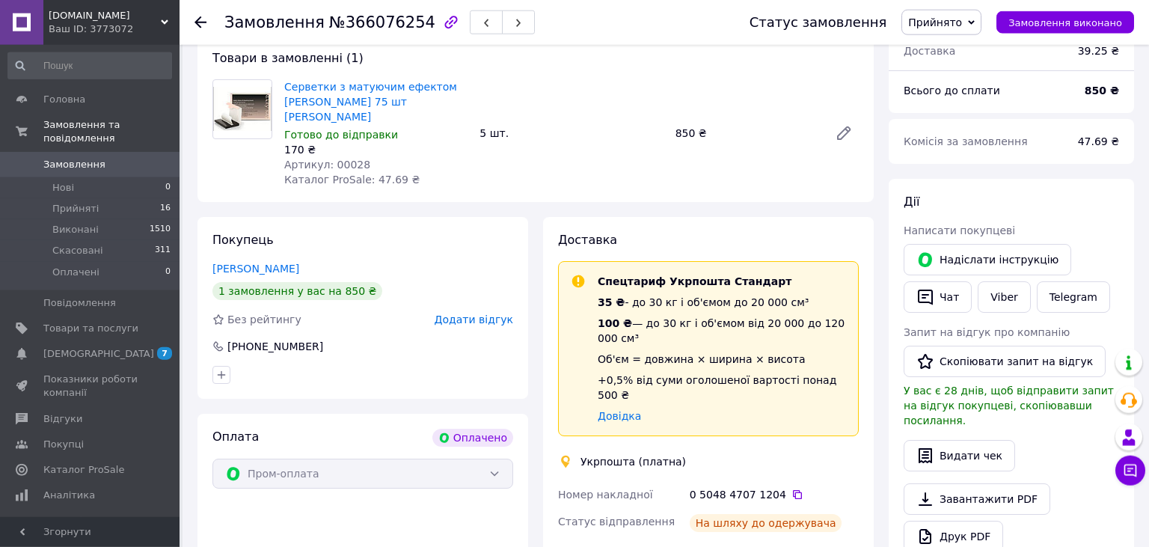
scroll to position [158, 0]
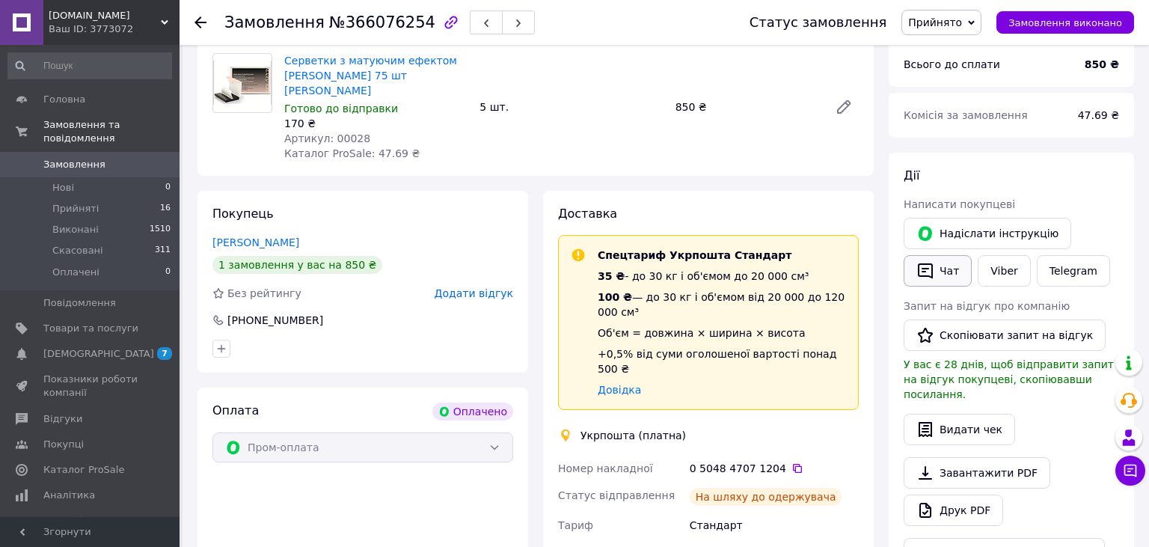
click at [951, 265] on button "Чат" at bounding box center [937, 270] width 68 height 31
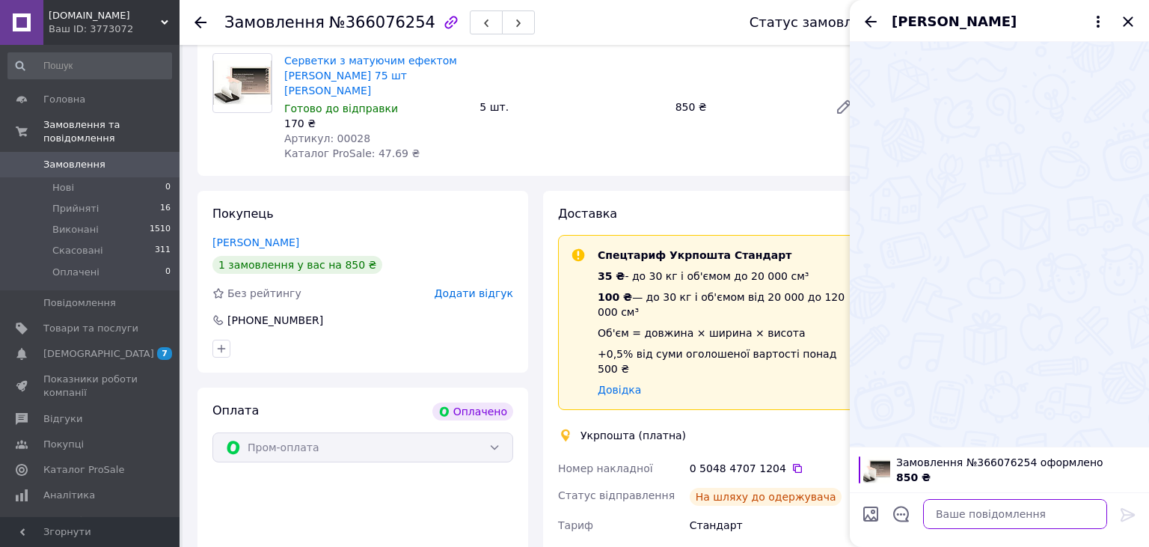
paste textarea "[URL][DOMAIN_NAME]"
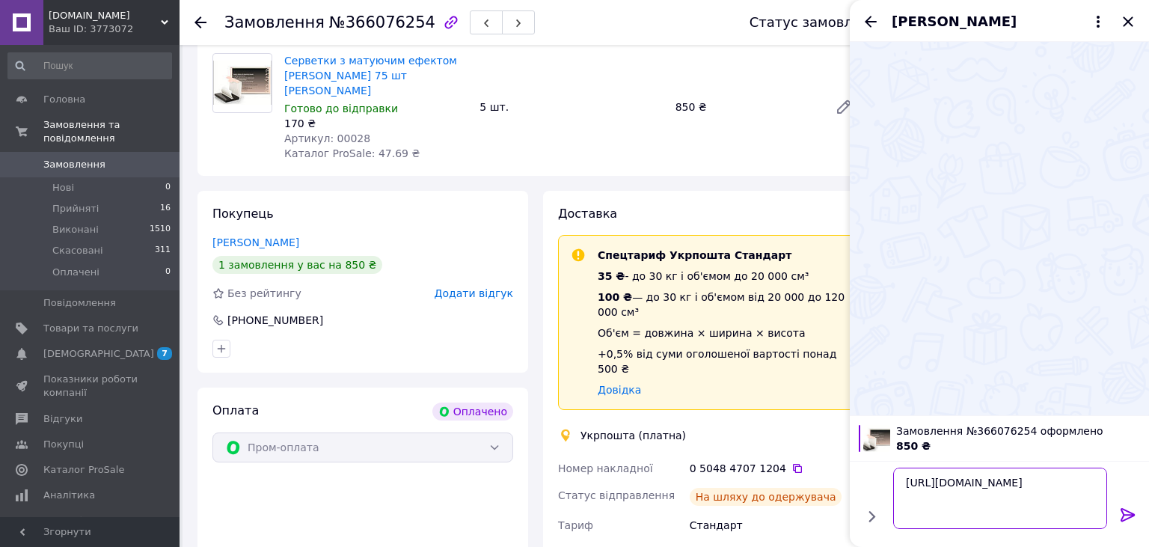
type textarea "[URL][DOMAIN_NAME]"
click at [1125, 514] on icon at bounding box center [1127, 514] width 14 height 13
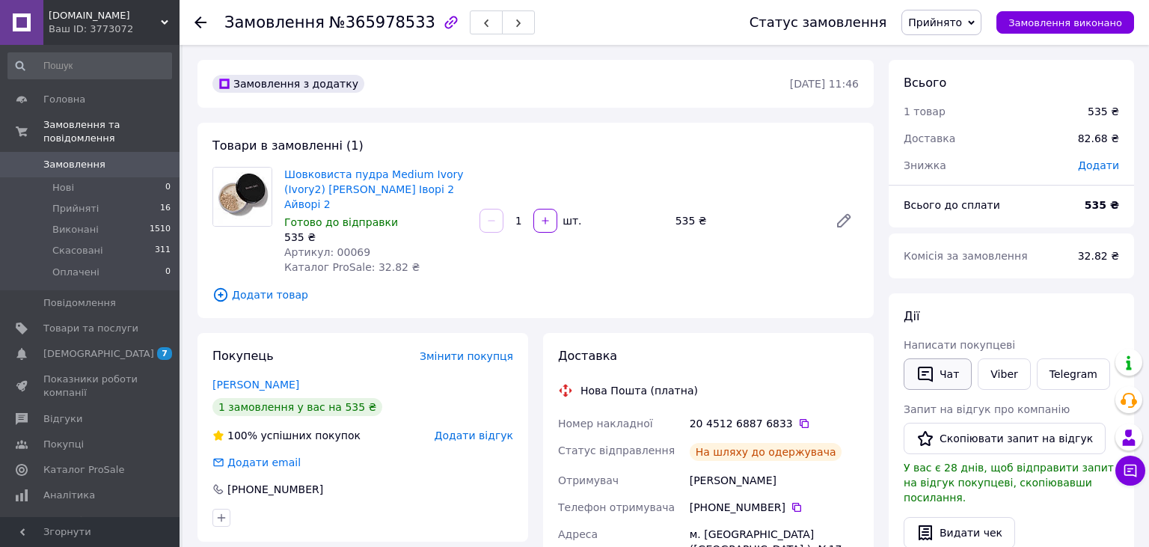
click at [947, 365] on button "Чат" at bounding box center [937, 373] width 68 height 31
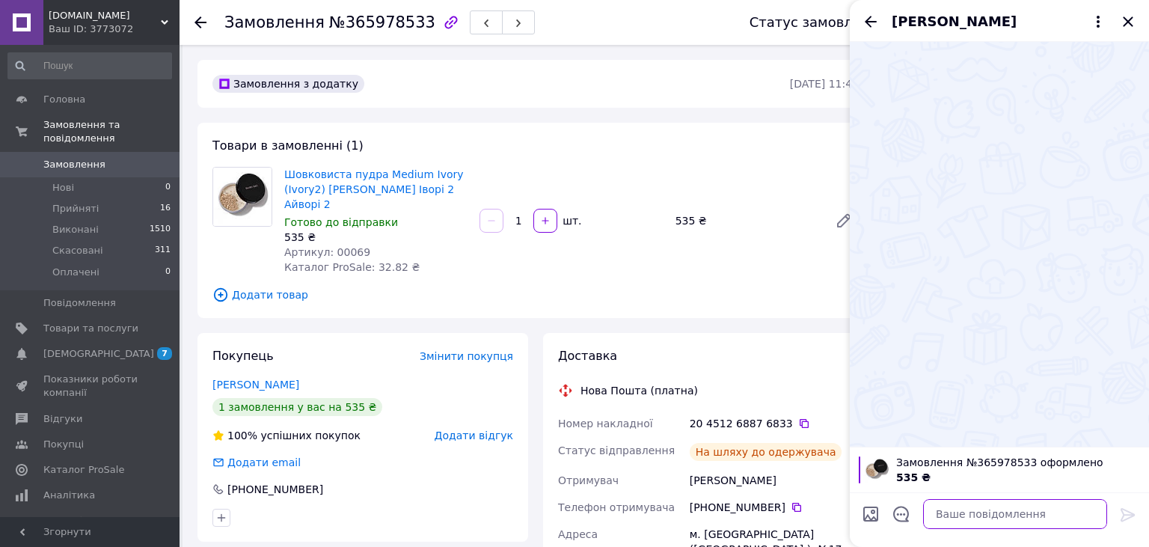
paste textarea "[URL][DOMAIN_NAME]"
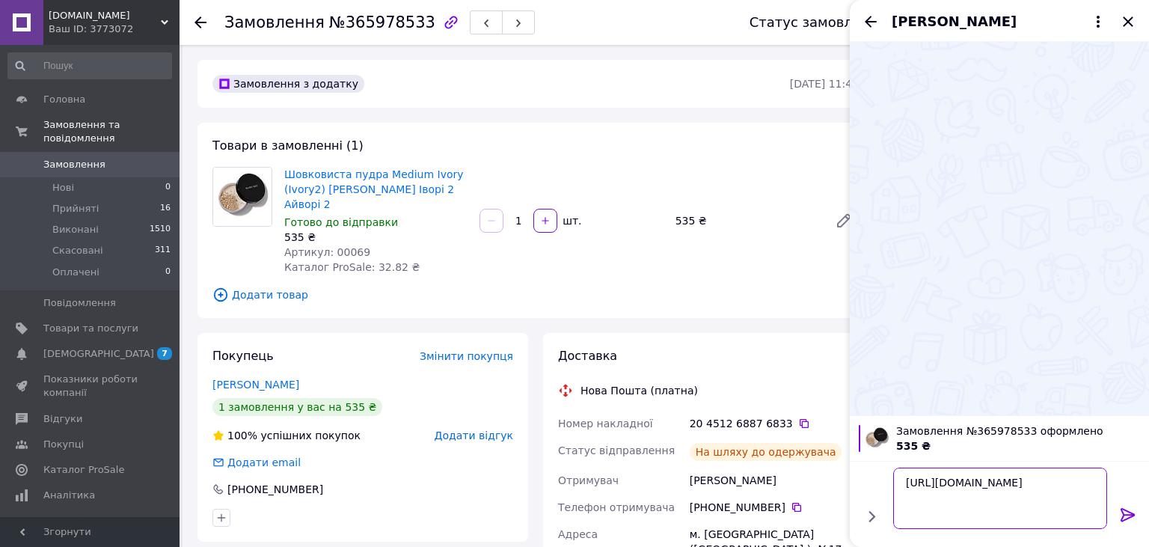
type textarea "[URL][DOMAIN_NAME]"
click at [1122, 511] on icon at bounding box center [1127, 514] width 14 height 13
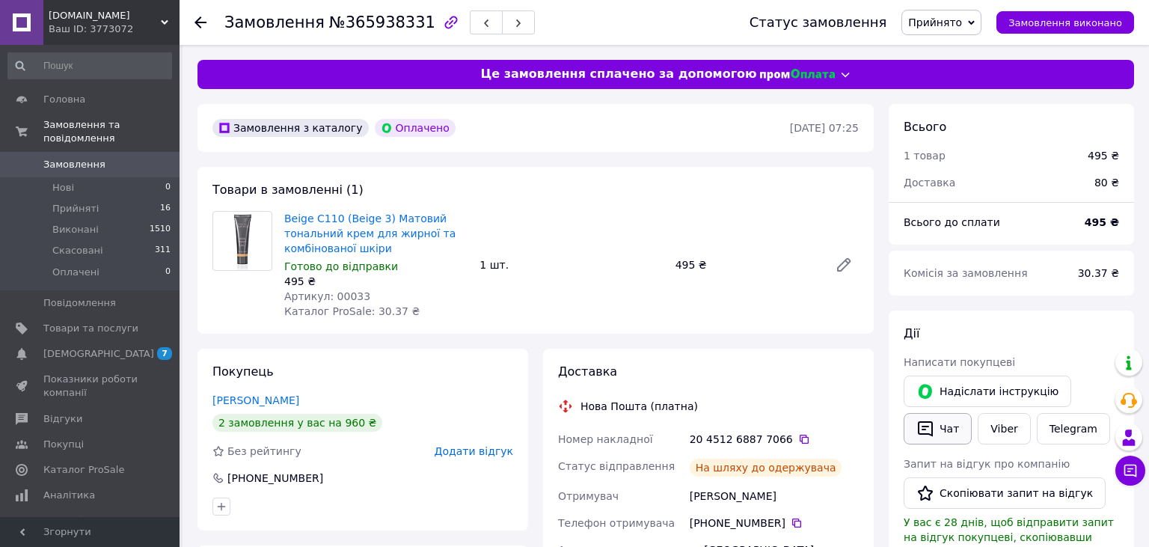
click at [930, 443] on button "Чат" at bounding box center [937, 428] width 68 height 31
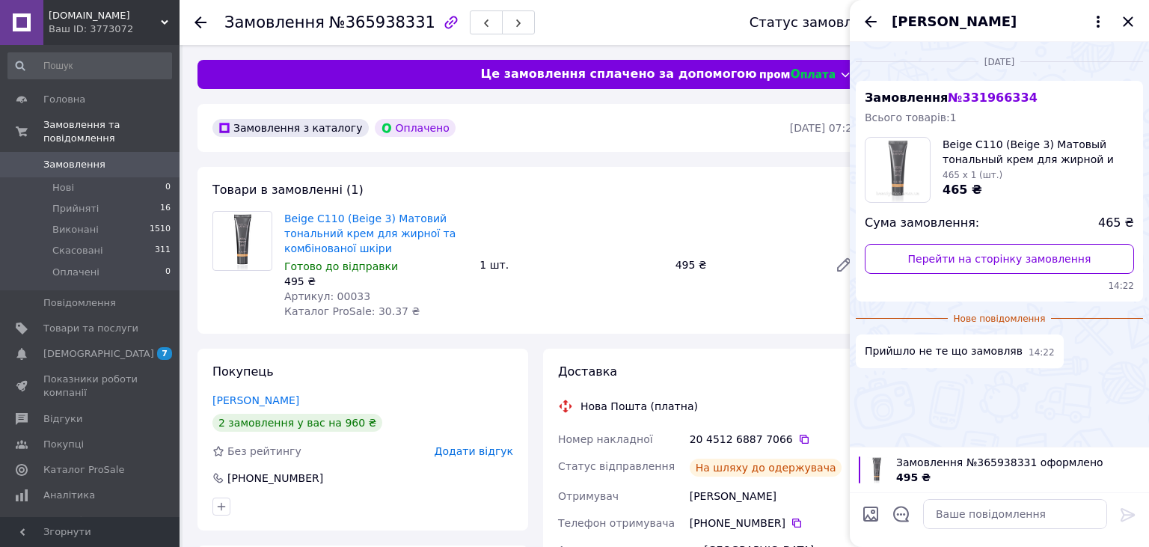
scroll to position [182, 0]
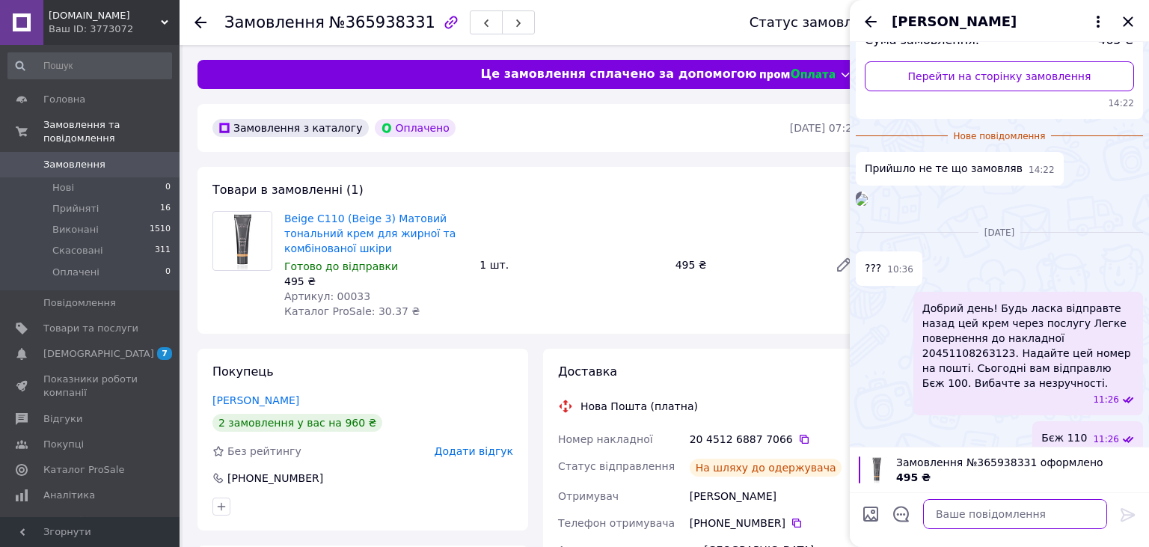
paste textarea "https://check.checkbox.ua/31aa1338-f4e7-4805-96a9-cd1320d2dcd3"
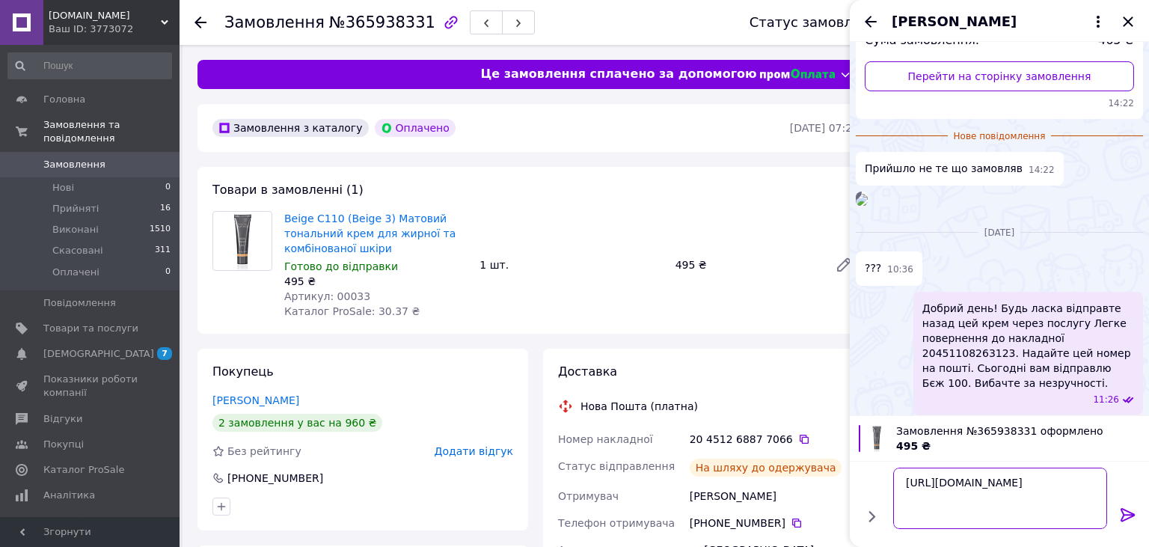
type textarea "https://check.checkbox.ua/31aa1338-f4e7-4805-96a9-cd1320d2dcd3"
click at [1123, 510] on icon at bounding box center [1127, 514] width 14 height 13
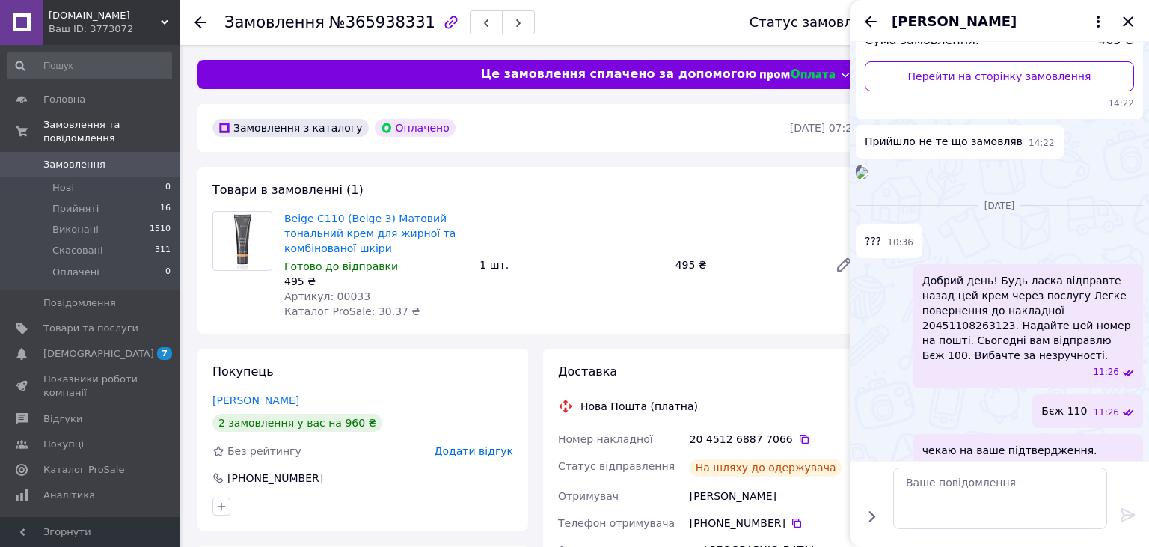
scroll to position [179, 0]
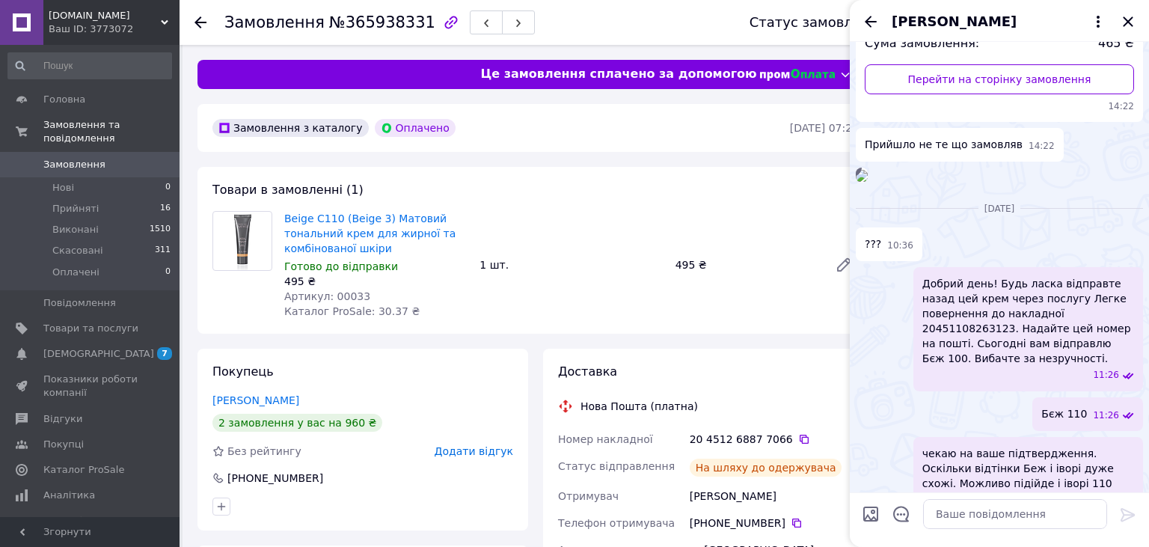
click at [867, 182] on img at bounding box center [862, 176] width 12 height 12
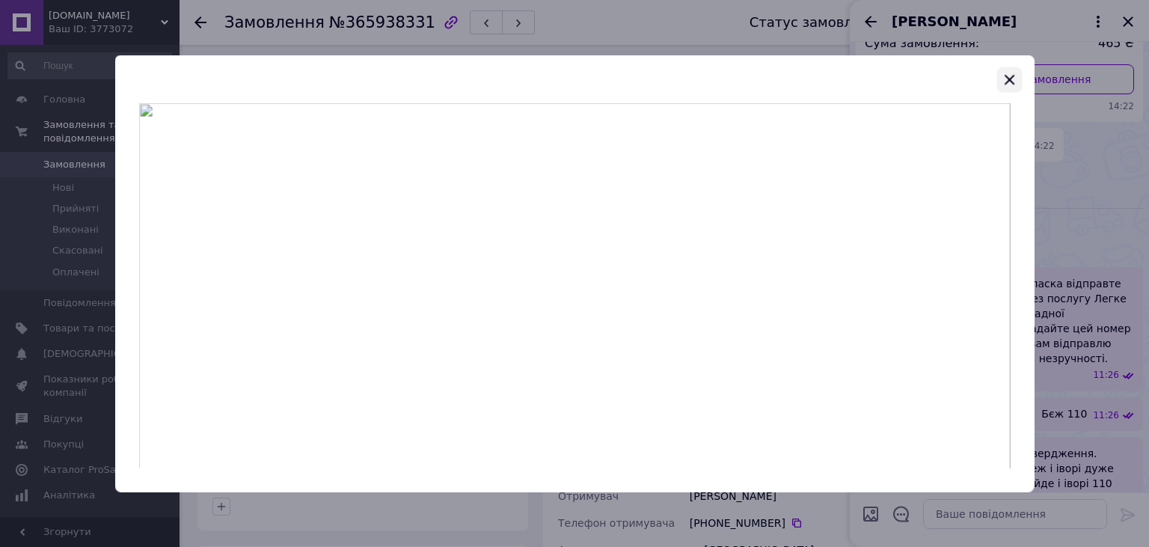
click at [1008, 79] on icon "button" at bounding box center [1009, 80] width 10 height 10
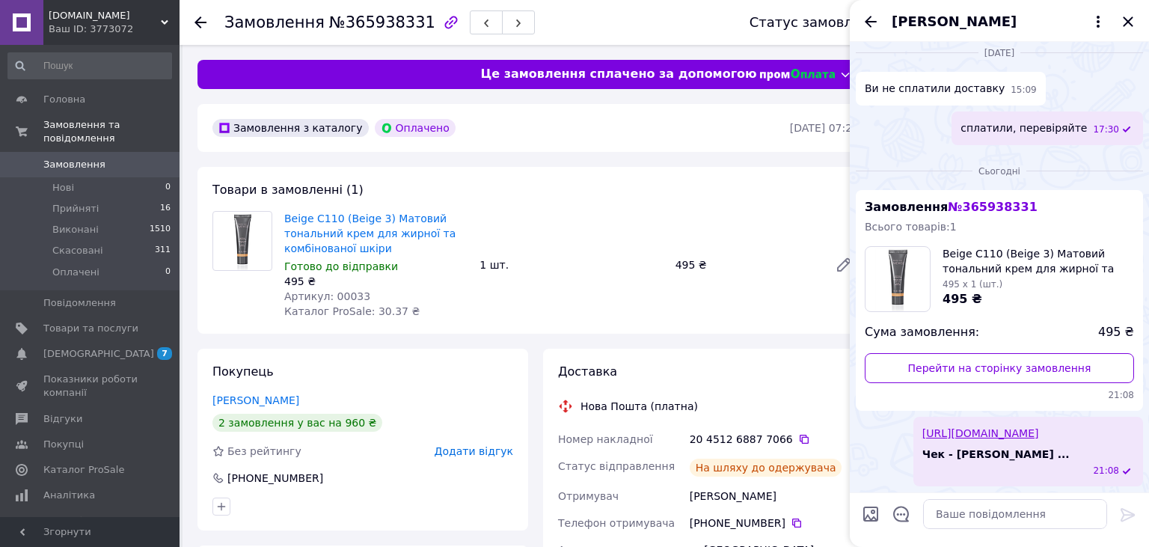
scroll to position [1164, 0]
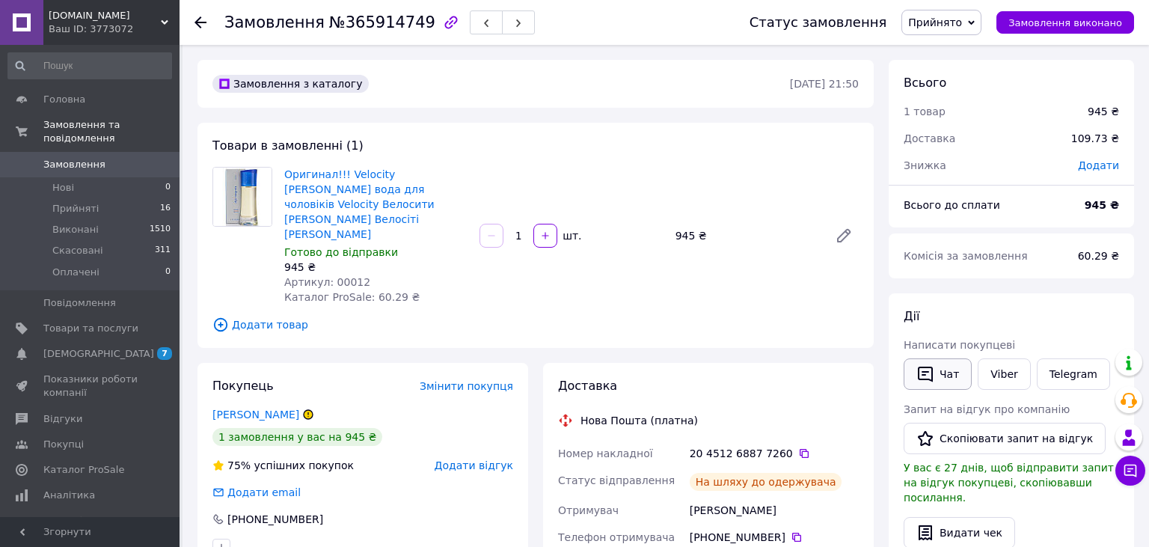
click at [941, 375] on button "Чат" at bounding box center [937, 373] width 68 height 31
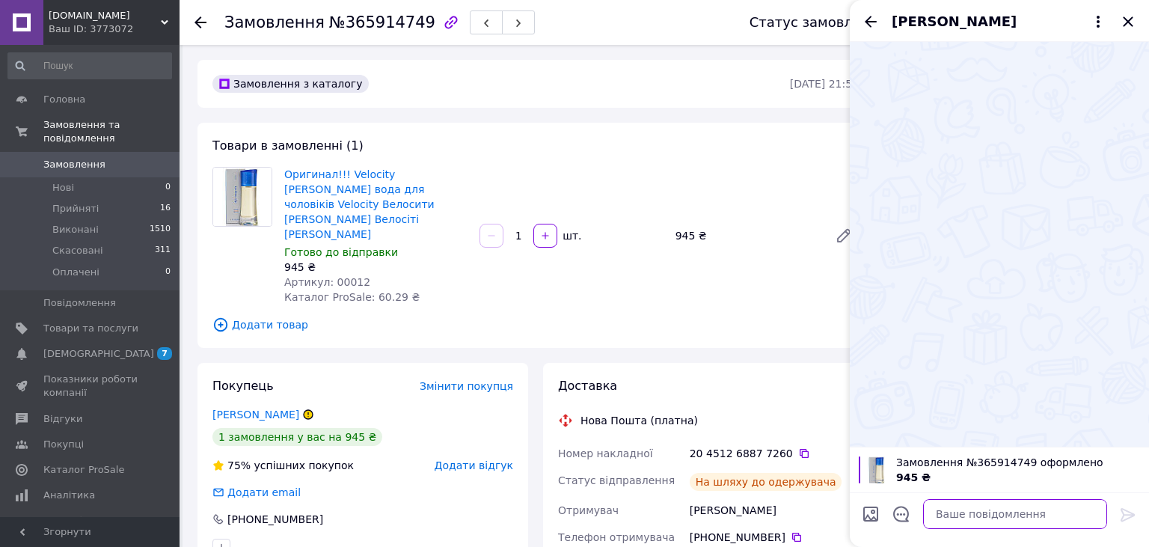
paste textarea "[URL][DOMAIN_NAME]"
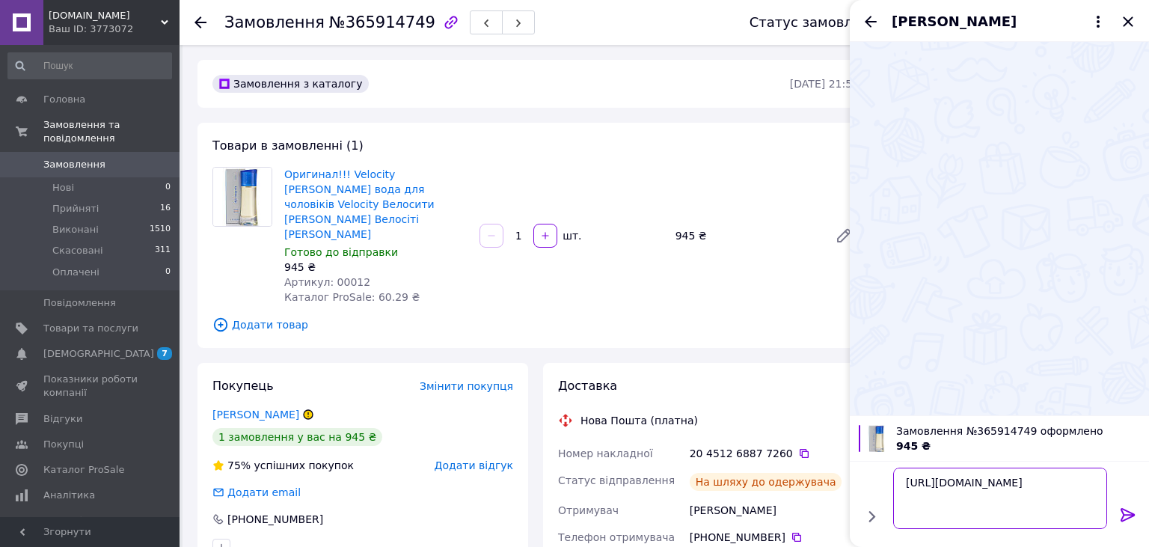
type textarea "[URL][DOMAIN_NAME]"
click at [1122, 515] on icon at bounding box center [1128, 515] width 18 height 18
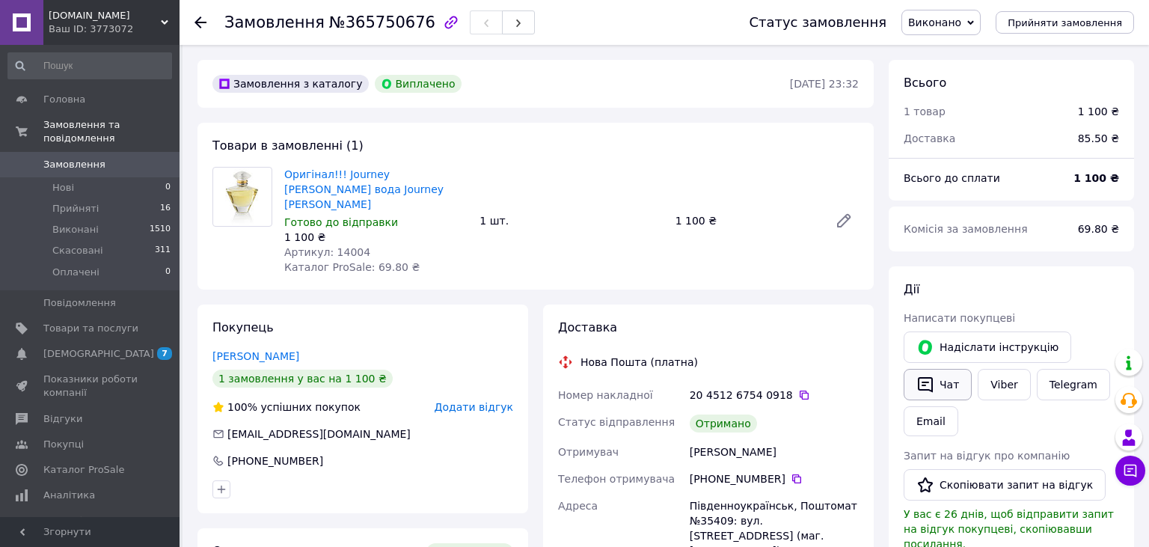
click at [945, 387] on button "Чат" at bounding box center [937, 384] width 68 height 31
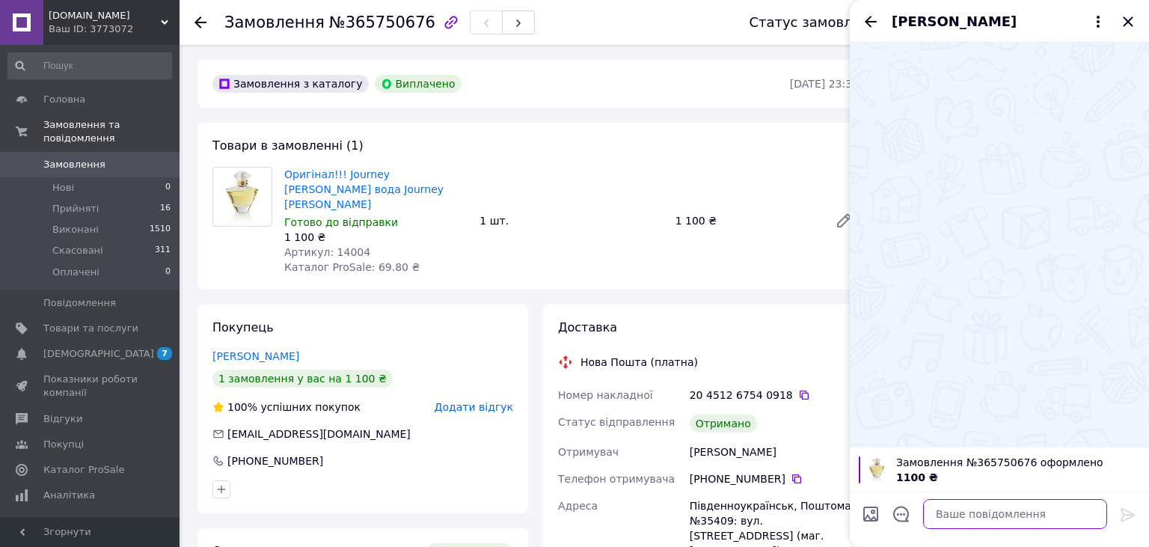
paste textarea "[URL][DOMAIN_NAME]"
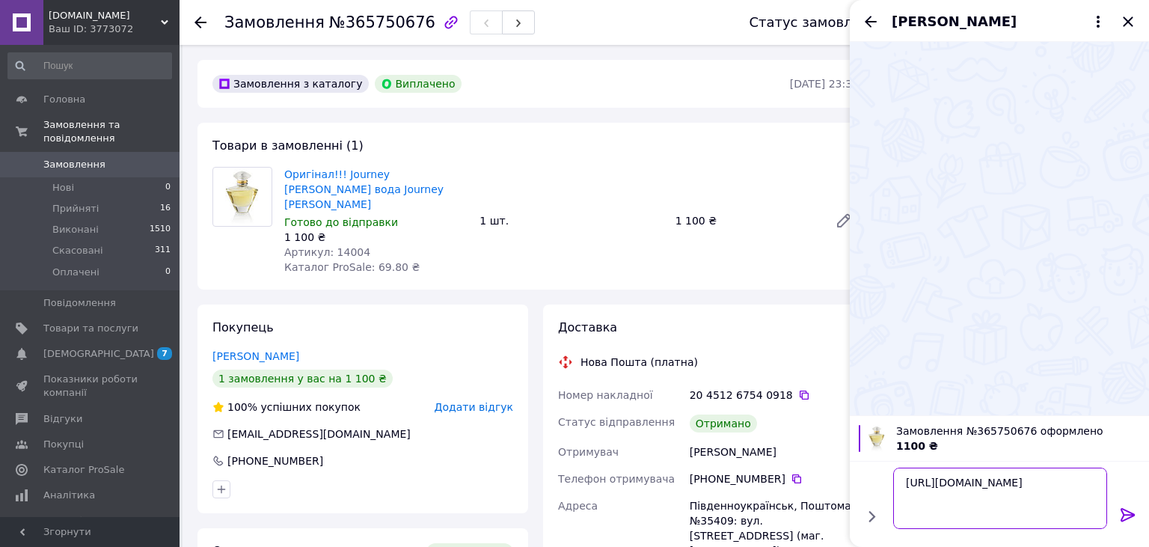
type textarea "[URL][DOMAIN_NAME]"
click at [1131, 513] on icon at bounding box center [1127, 514] width 14 height 13
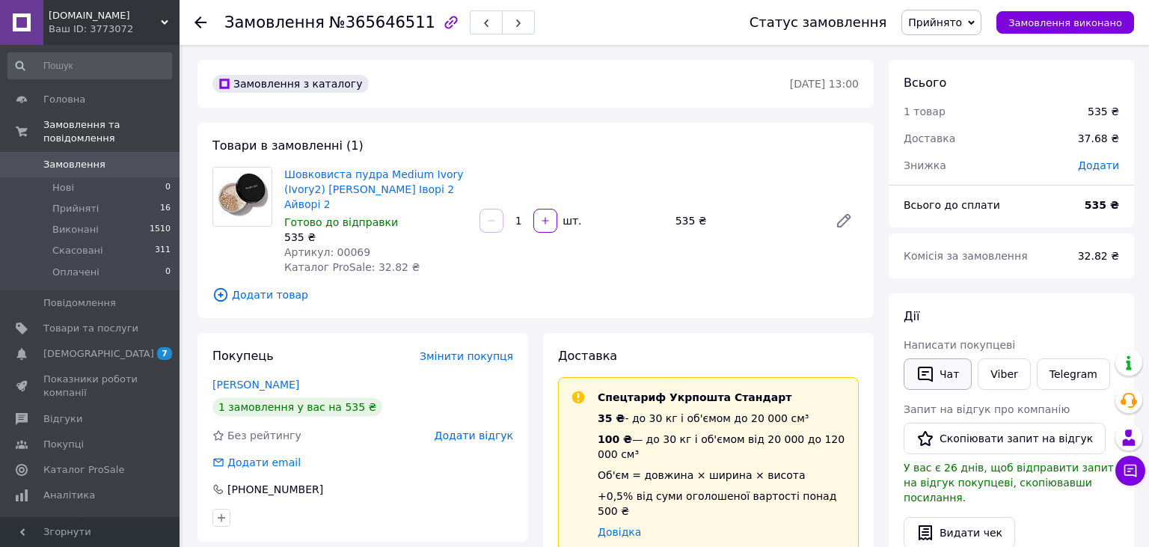
click at [950, 372] on button "Чат" at bounding box center [937, 373] width 68 height 31
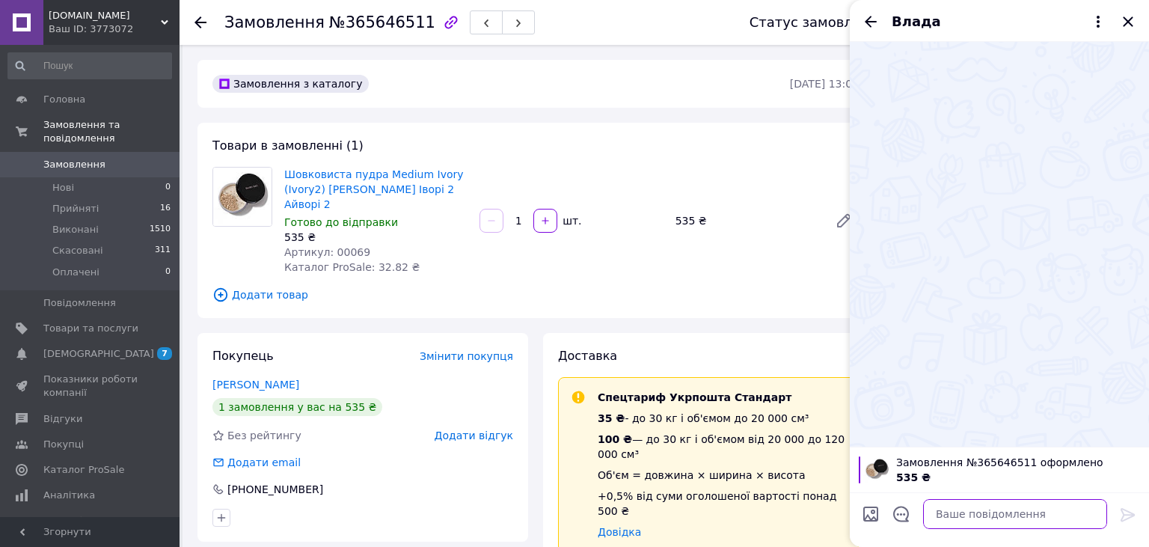
paste textarea "https://check.checkbox.ua/4b6a3b13-a64a-47c7-a92c-f14509337cae"
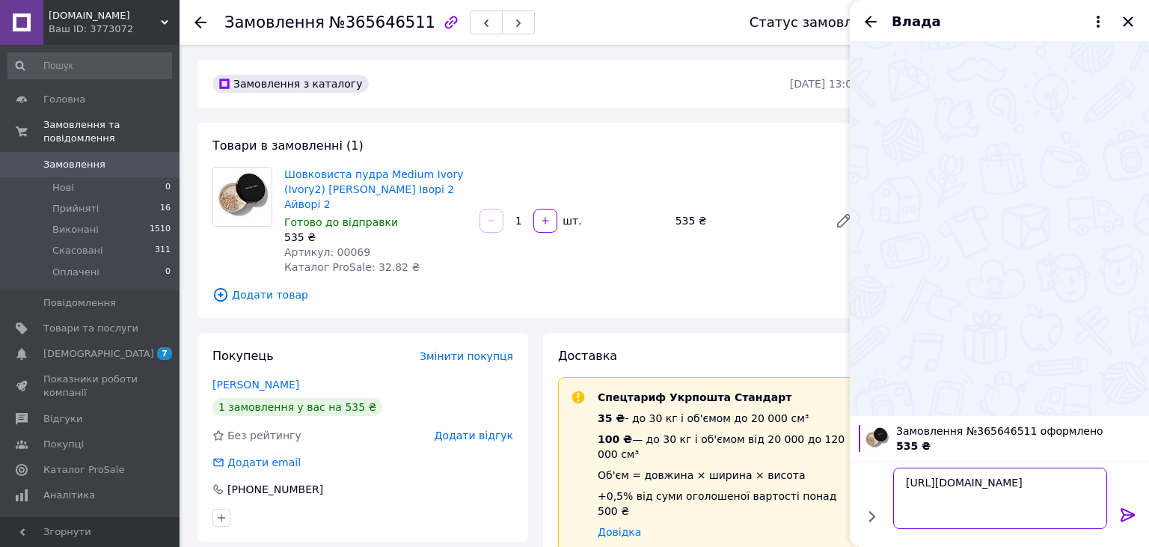
type textarea "https://check.checkbox.ua/4b6a3b13-a64a-47c7-a92c-f14509337cae"
click at [1128, 512] on icon at bounding box center [1127, 514] width 14 height 13
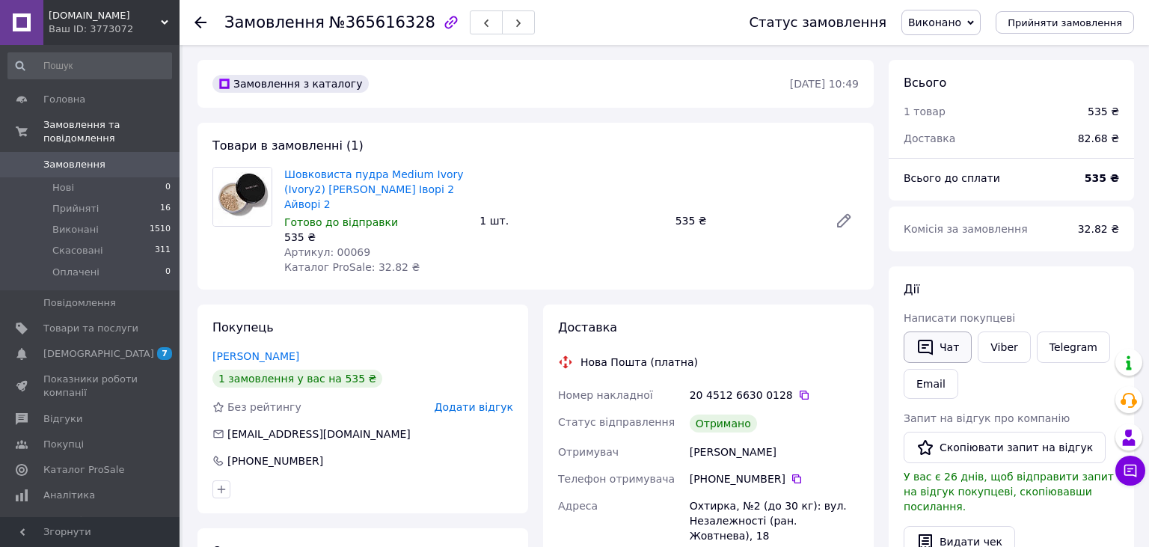
click at [954, 347] on button "Чат" at bounding box center [937, 346] width 68 height 31
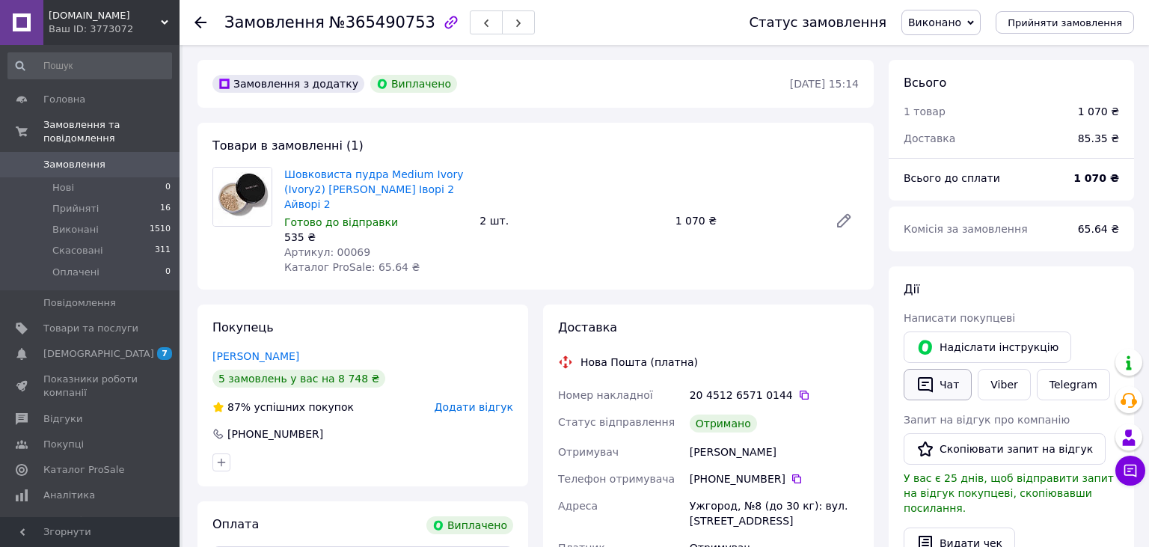
click at [939, 392] on button "Чат" at bounding box center [937, 384] width 68 height 31
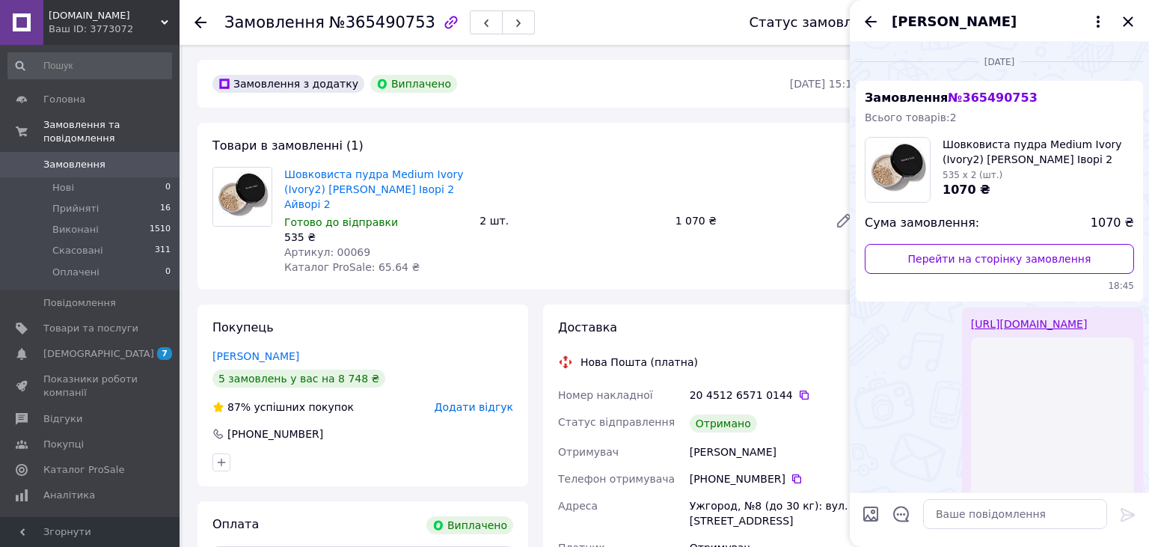
scroll to position [85, 0]
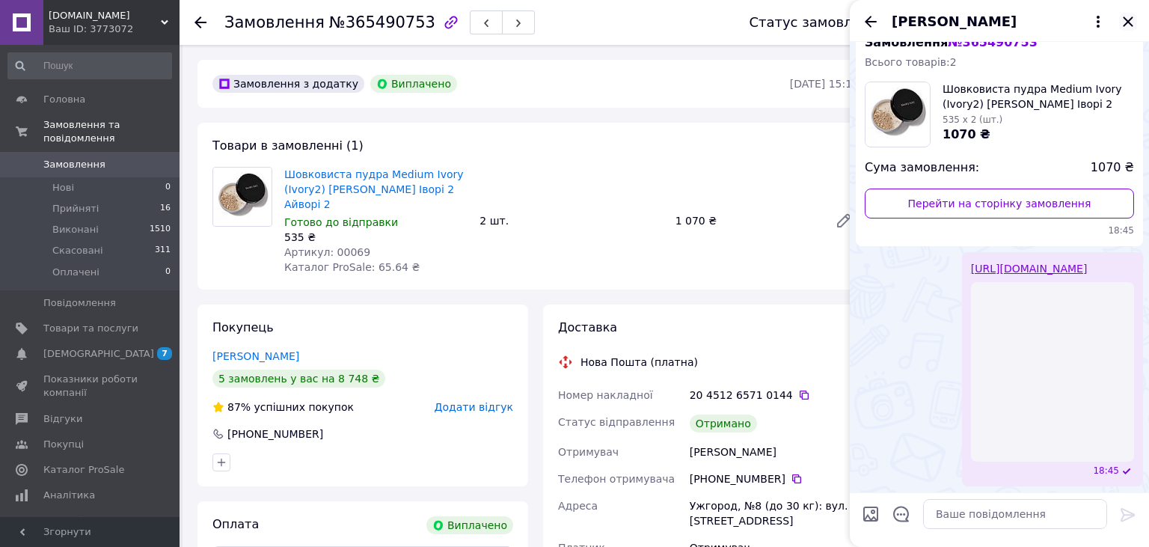
click at [1127, 26] on icon "Закрити" at bounding box center [1128, 22] width 18 height 18
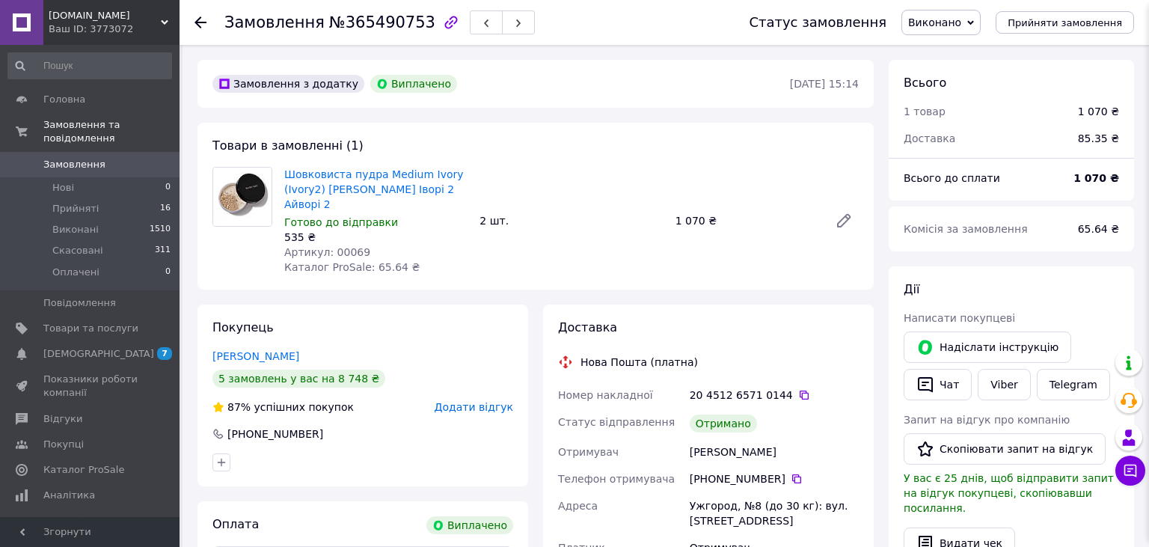
scroll to position [0, 0]
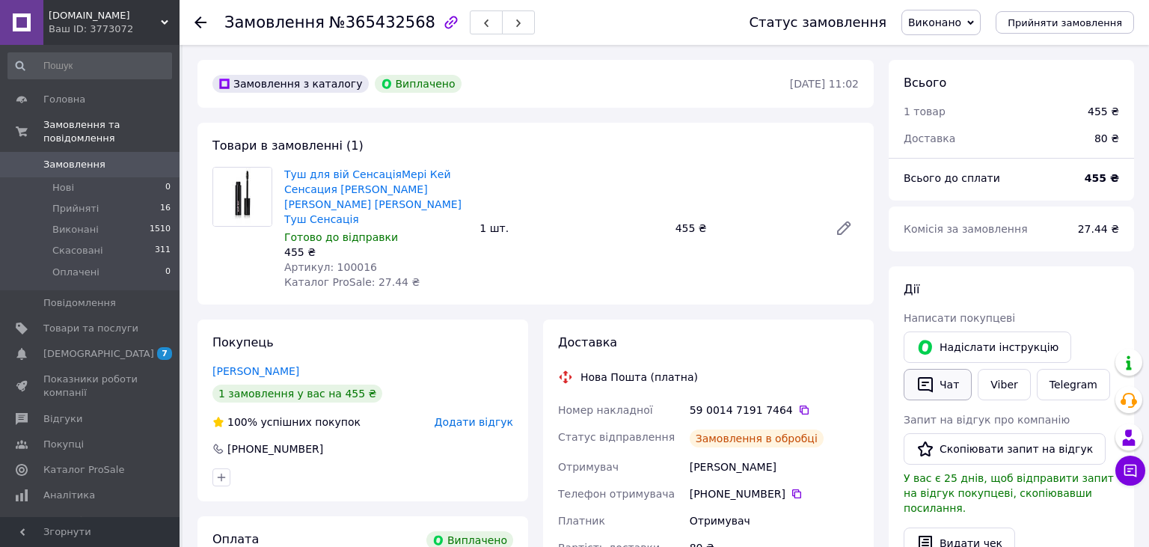
click at [945, 395] on button "Чат" at bounding box center [937, 384] width 68 height 31
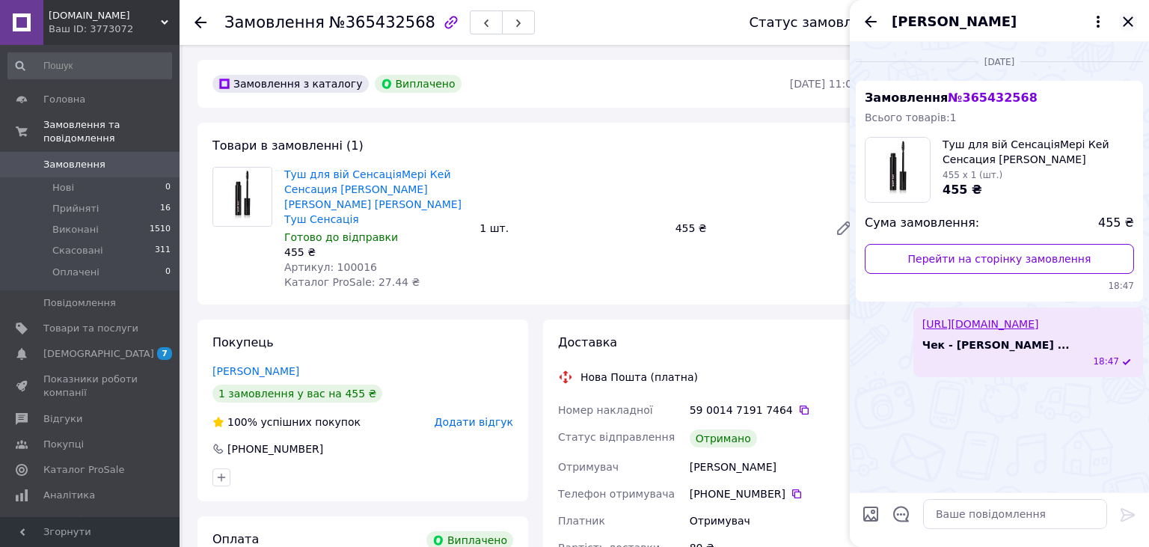
click at [1132, 26] on icon "Закрити" at bounding box center [1127, 21] width 10 height 10
